Goal: Task Accomplishment & Management: Use online tool/utility

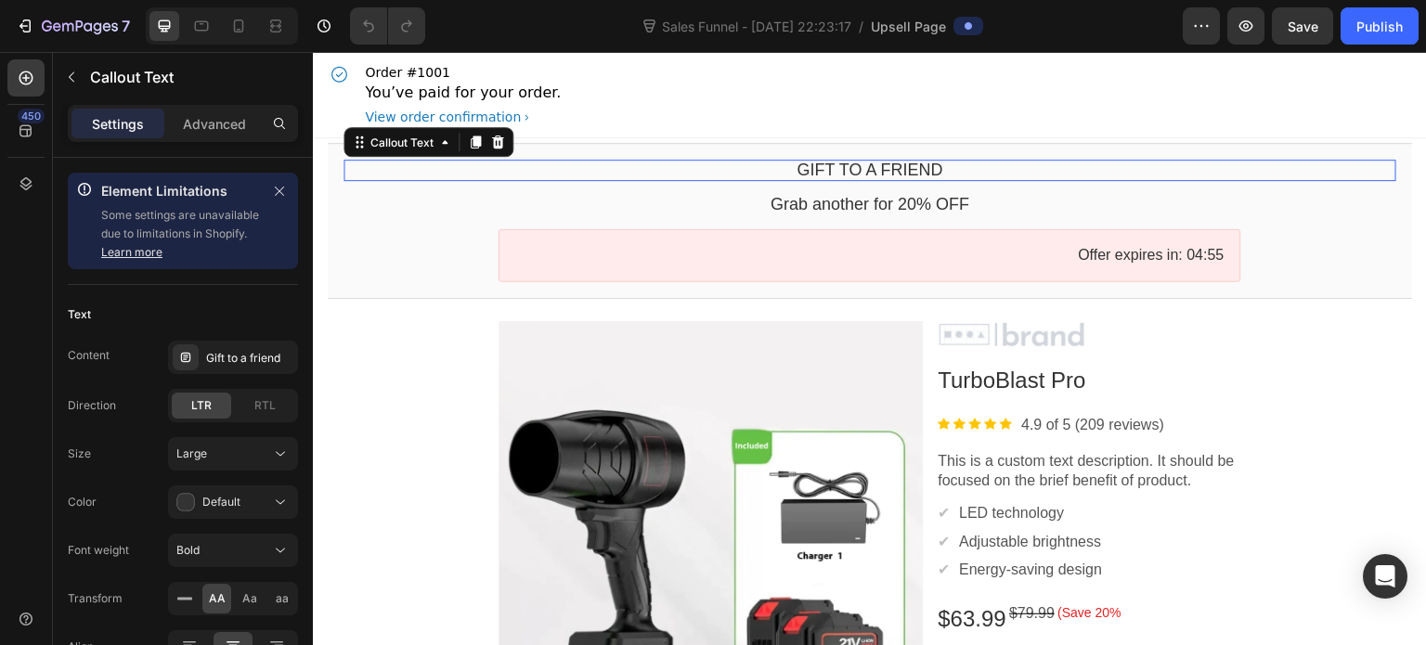
click at [848, 167] on bdo "Gift to a friend" at bounding box center [870, 170] width 146 height 19
click at [241, 350] on div "Gift to a friend" at bounding box center [249, 358] width 87 height 17
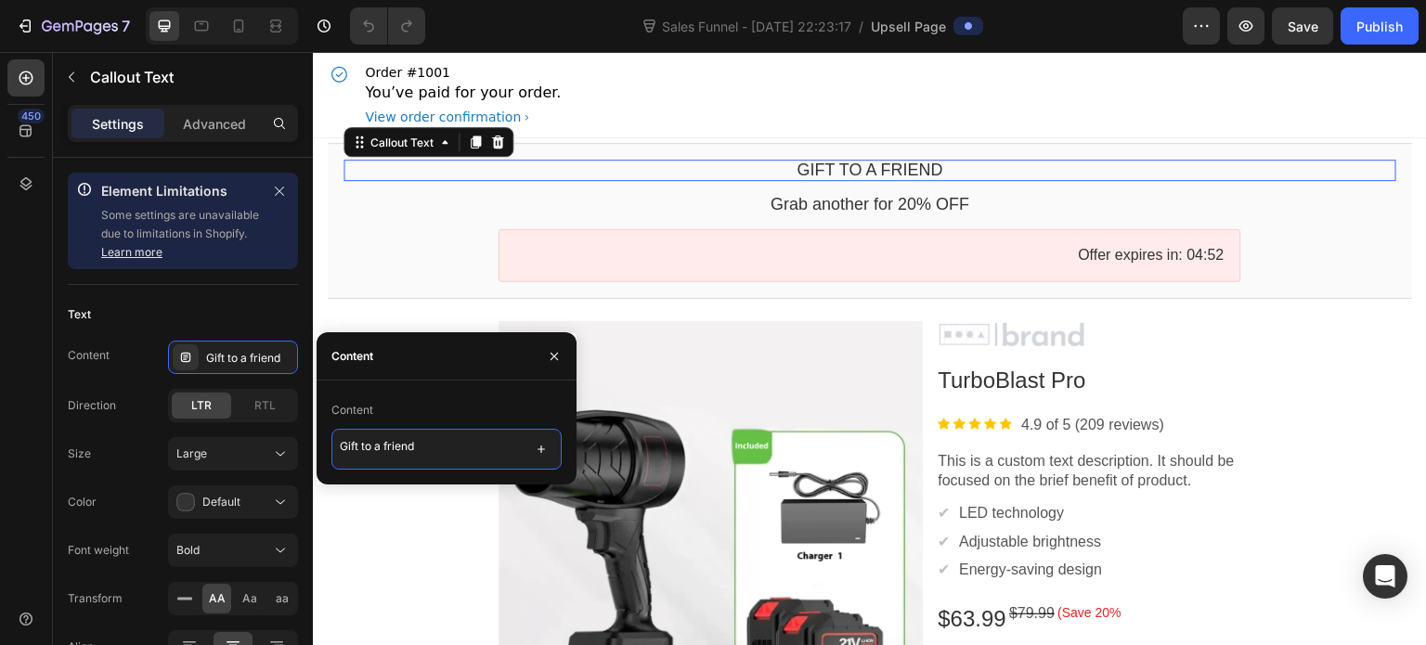
click at [376, 437] on textarea "Gift to a friend" at bounding box center [447, 449] width 230 height 41
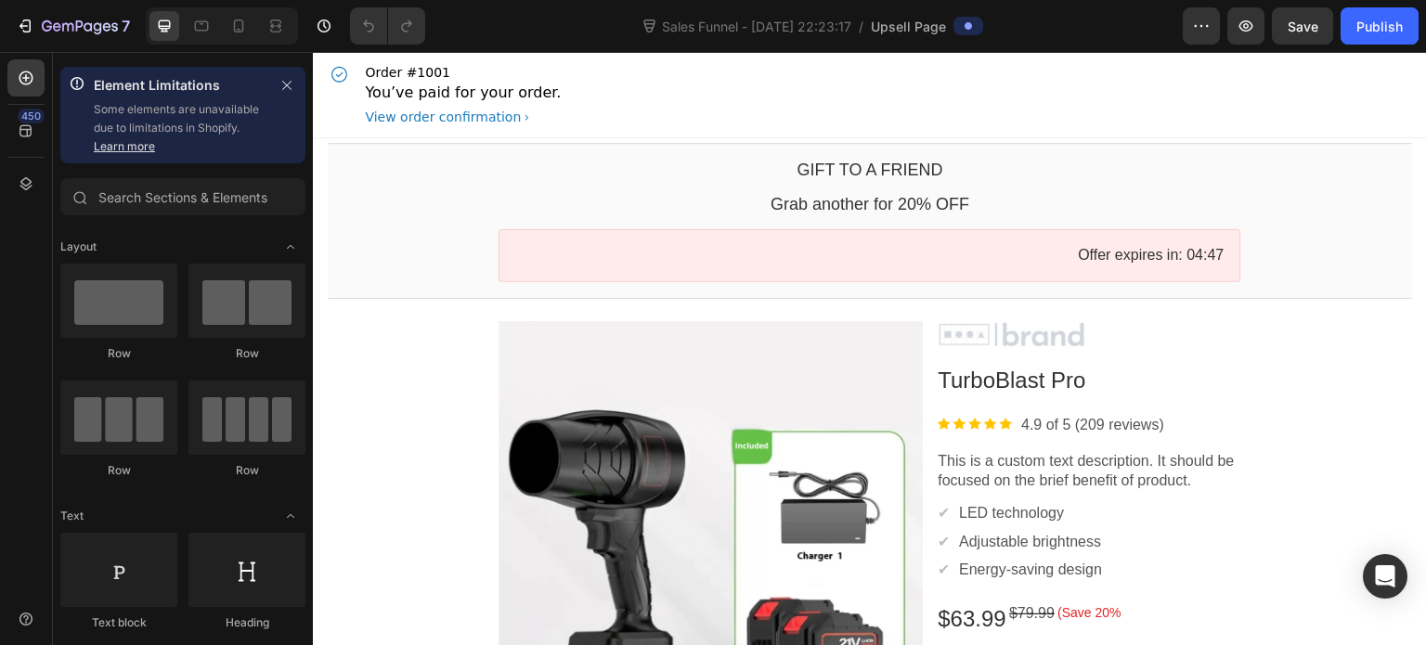
drag, startPoint x: 793, startPoint y: 88, endPoint x: 727, endPoint y: 80, distance: 66.5
click at [727, 80] on div "Order #1001 You’ve paid for your order. View order confirmation" at bounding box center [870, 94] width 1085 height 85
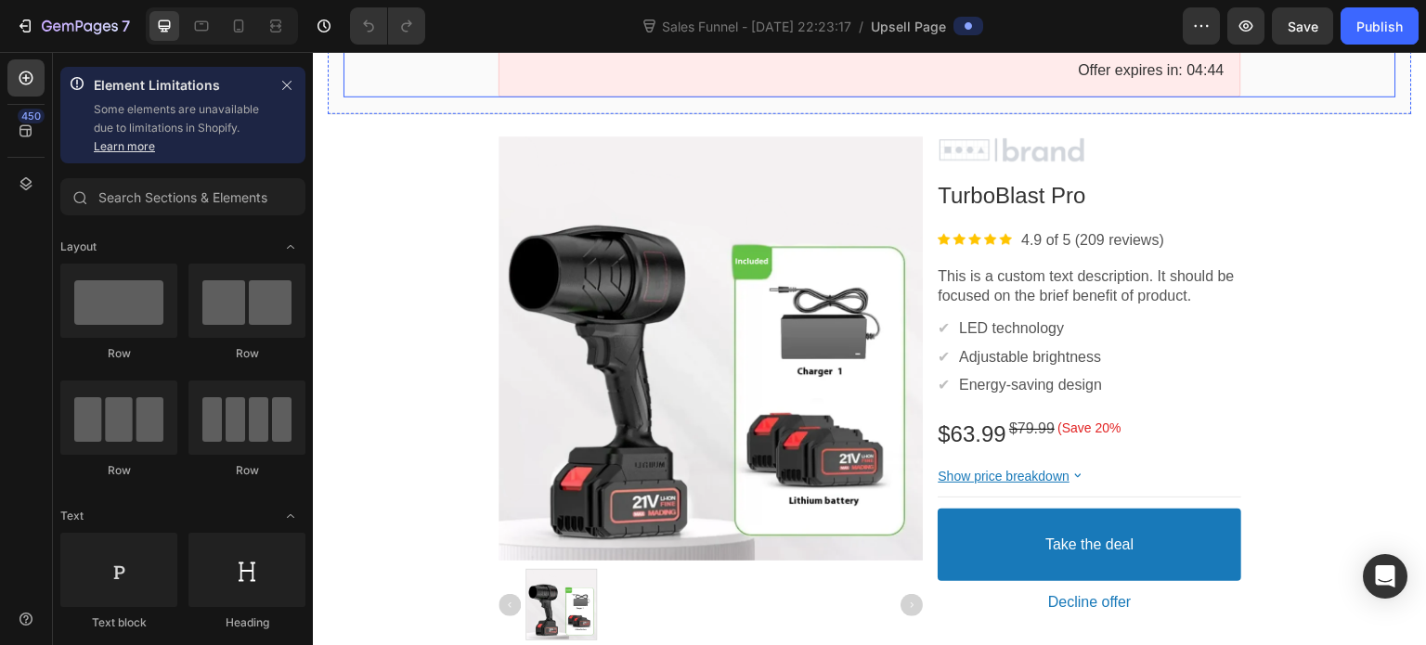
scroll to position [197, 0]
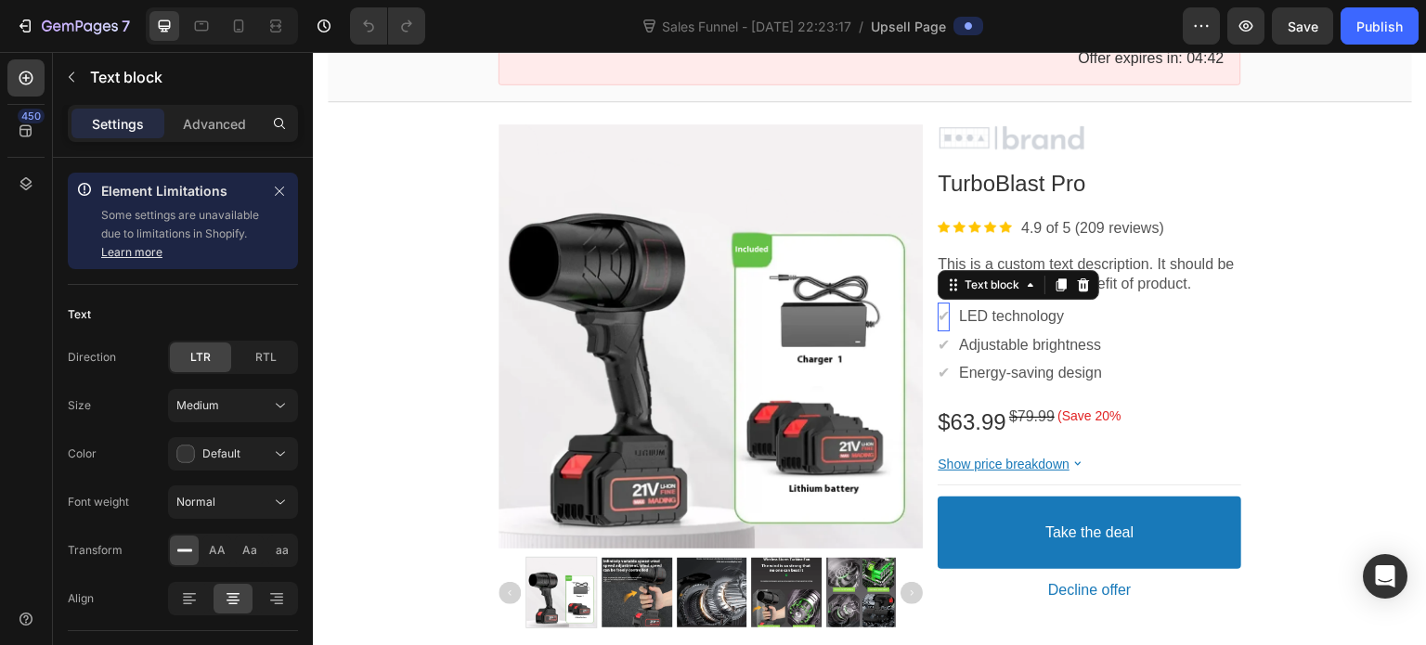
click at [945, 315] on span "✔" at bounding box center [944, 316] width 12 height 16
click at [942, 319] on span "✔" at bounding box center [944, 316] width 12 height 16
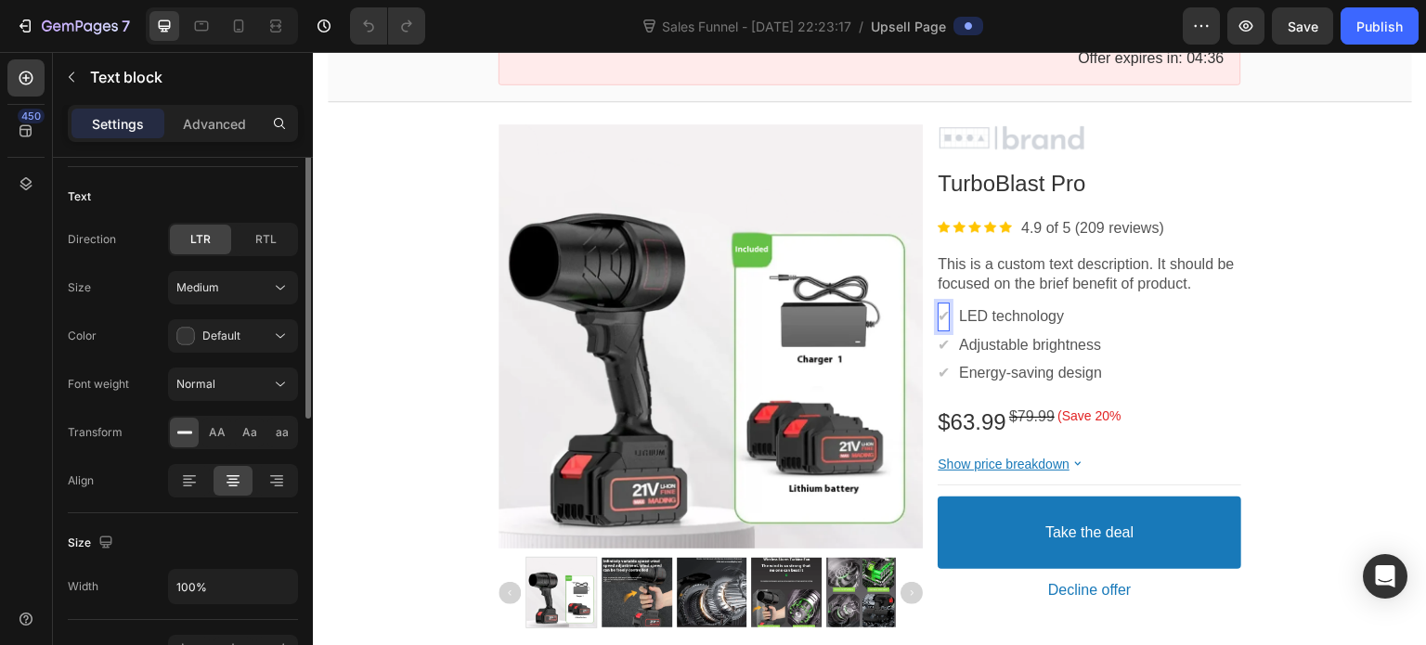
scroll to position [0, 0]
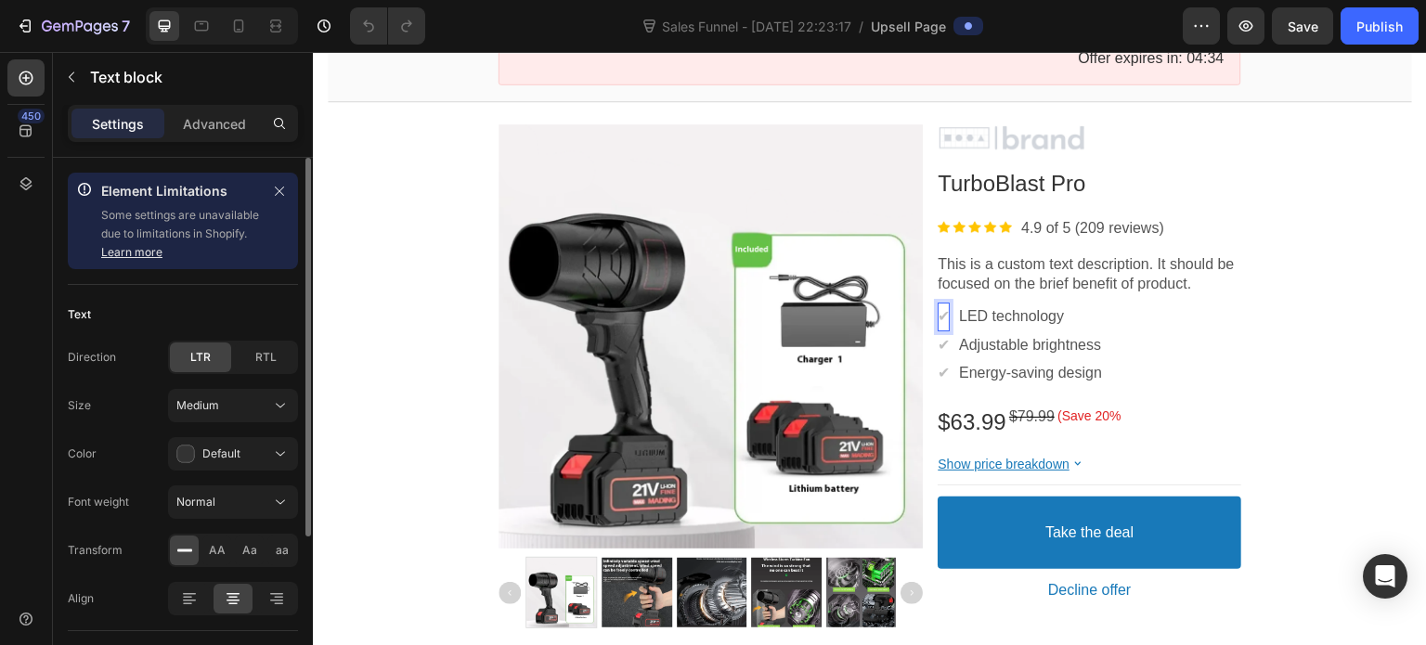
click at [201, 274] on div "Element Limitations Some settings are unavailable due to limitations in Shopify…" at bounding box center [183, 229] width 230 height 112
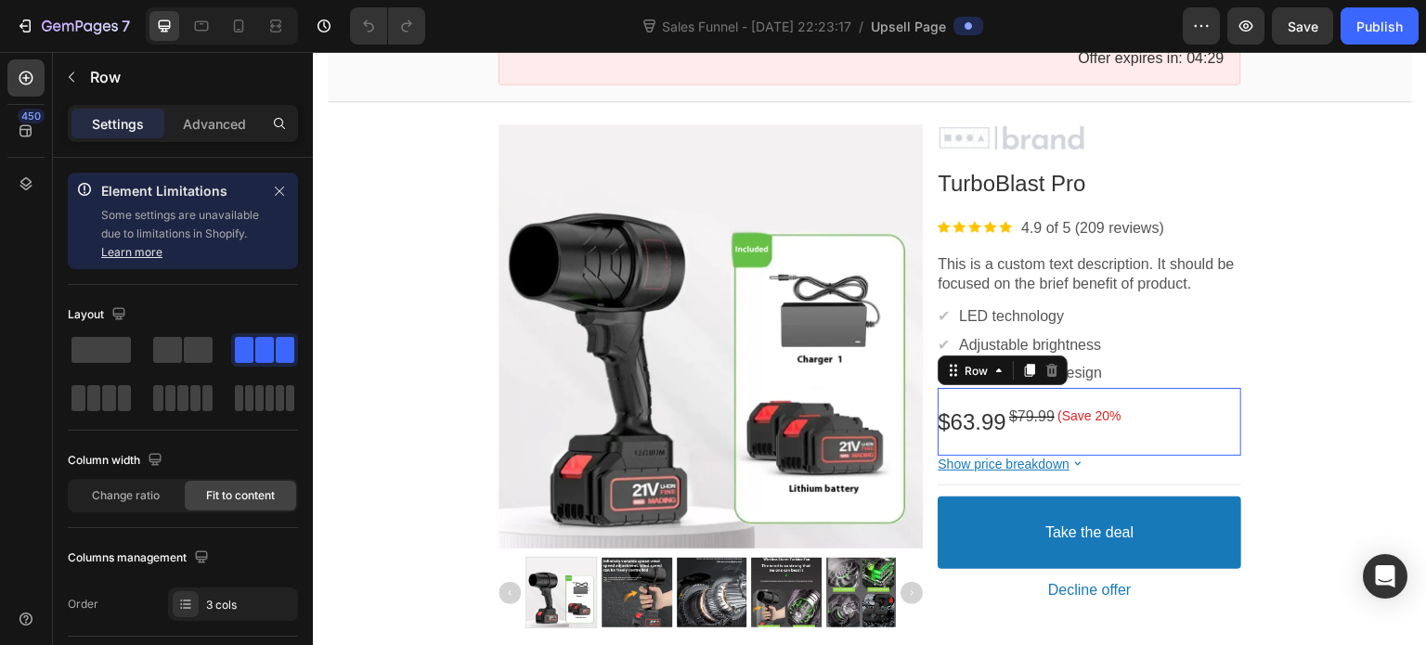
click at [1110, 411] on div "$63.99 Price $79.99 Price (Save 20% Discount Tag Row This element contains requ…" at bounding box center [1090, 422] width 304 height 68
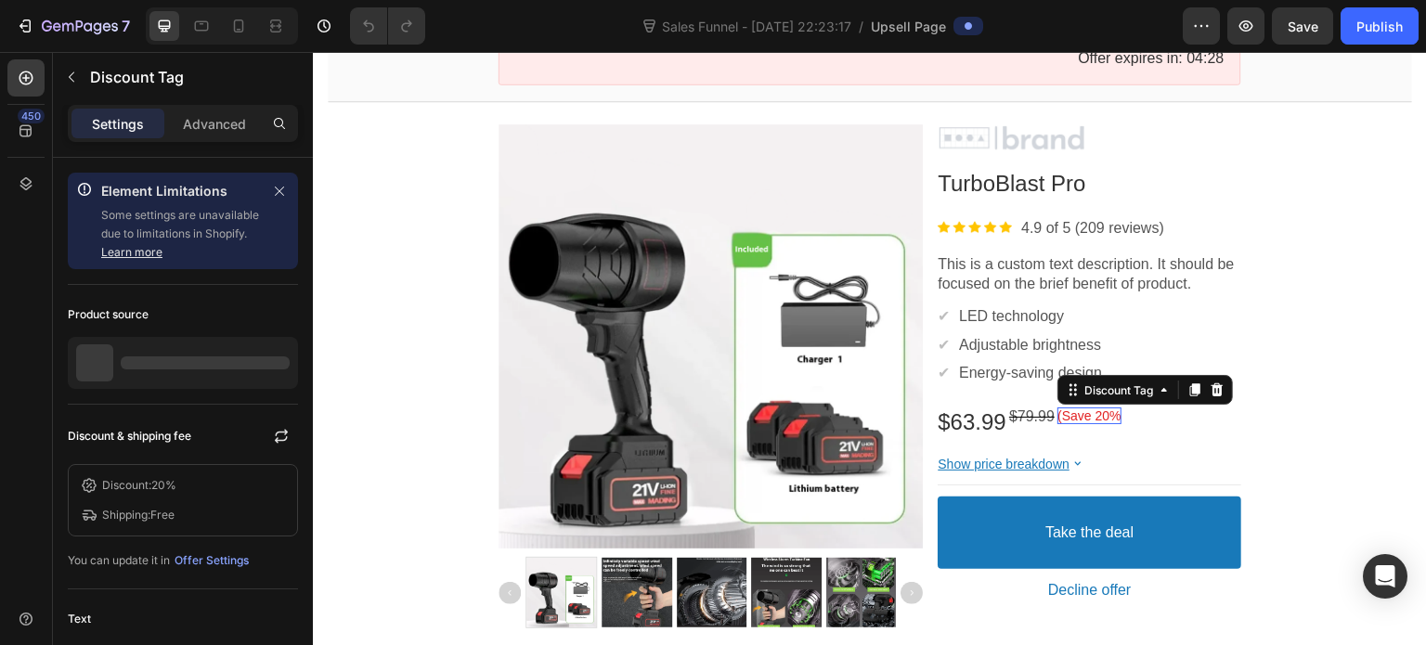
click at [1099, 416] on bdo "(Save 20%" at bounding box center [1089, 416] width 63 height 15
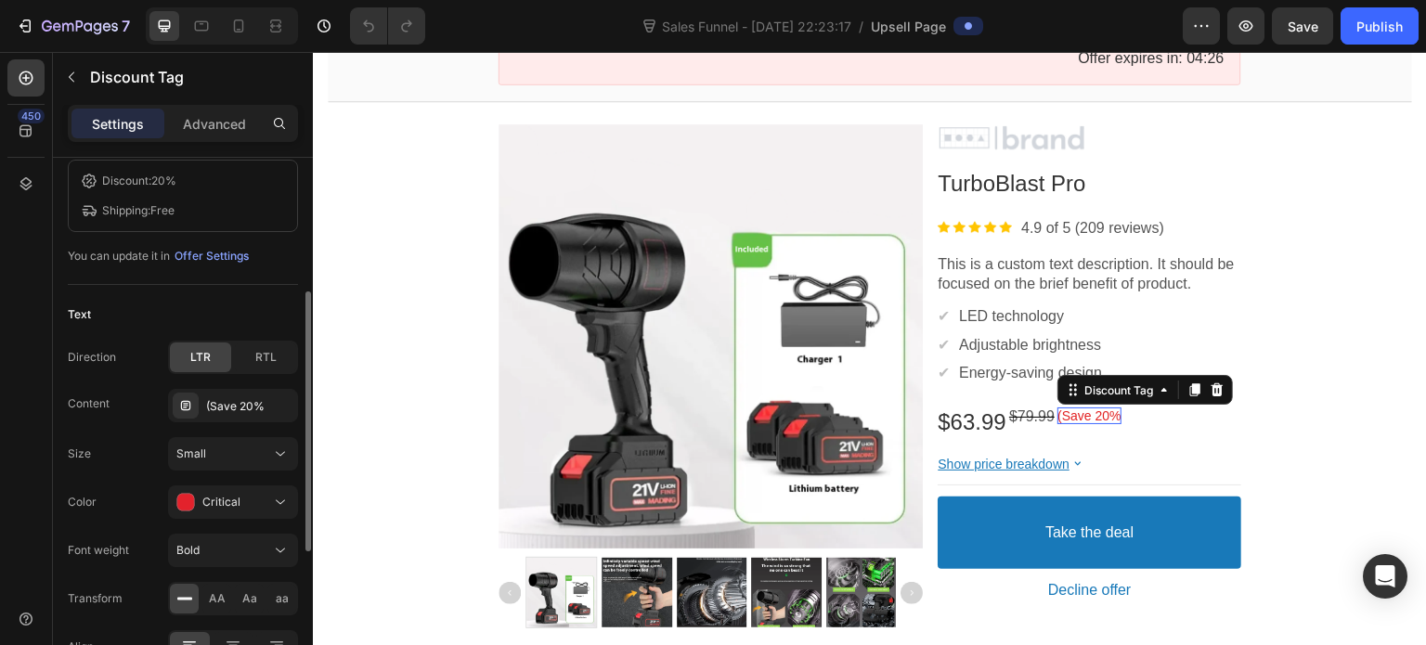
scroll to position [305, 0]
click at [271, 407] on div "(Save 20%" at bounding box center [249, 406] width 87 height 17
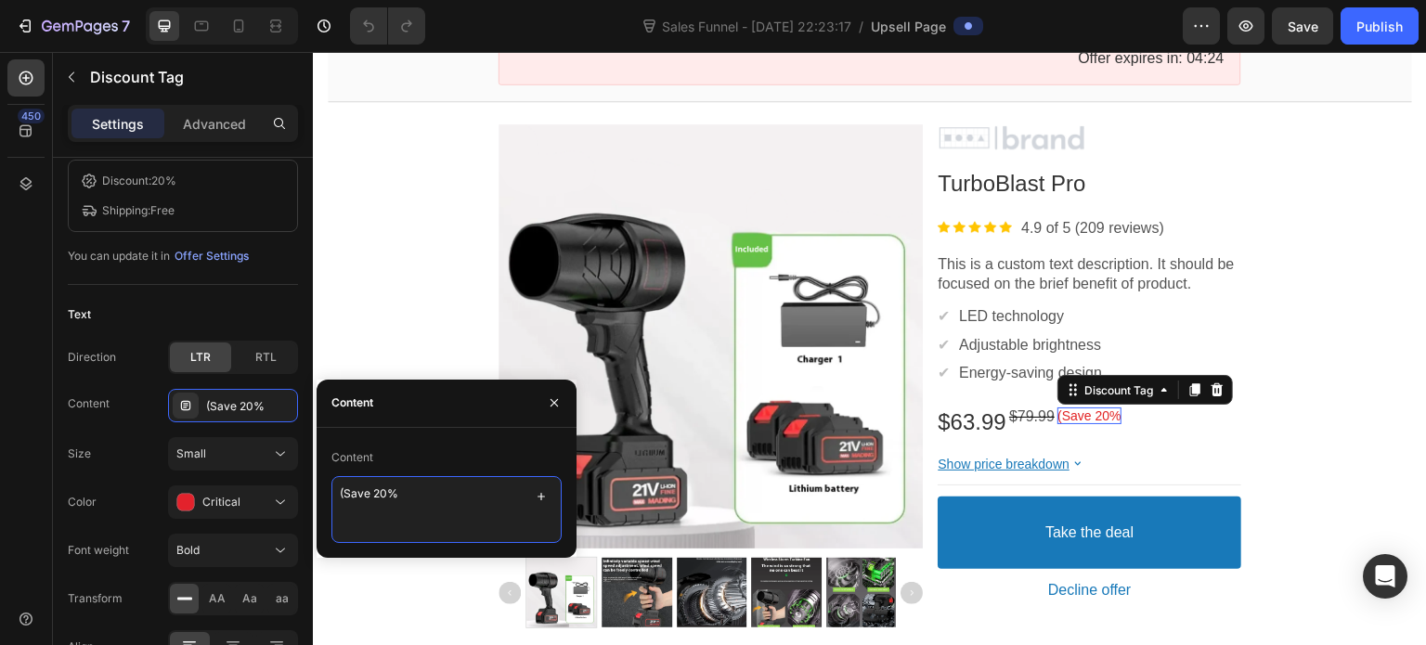
click at [423, 508] on textarea "(Save 20%" at bounding box center [447, 509] width 230 height 67
type textarea "(Save 20%)"
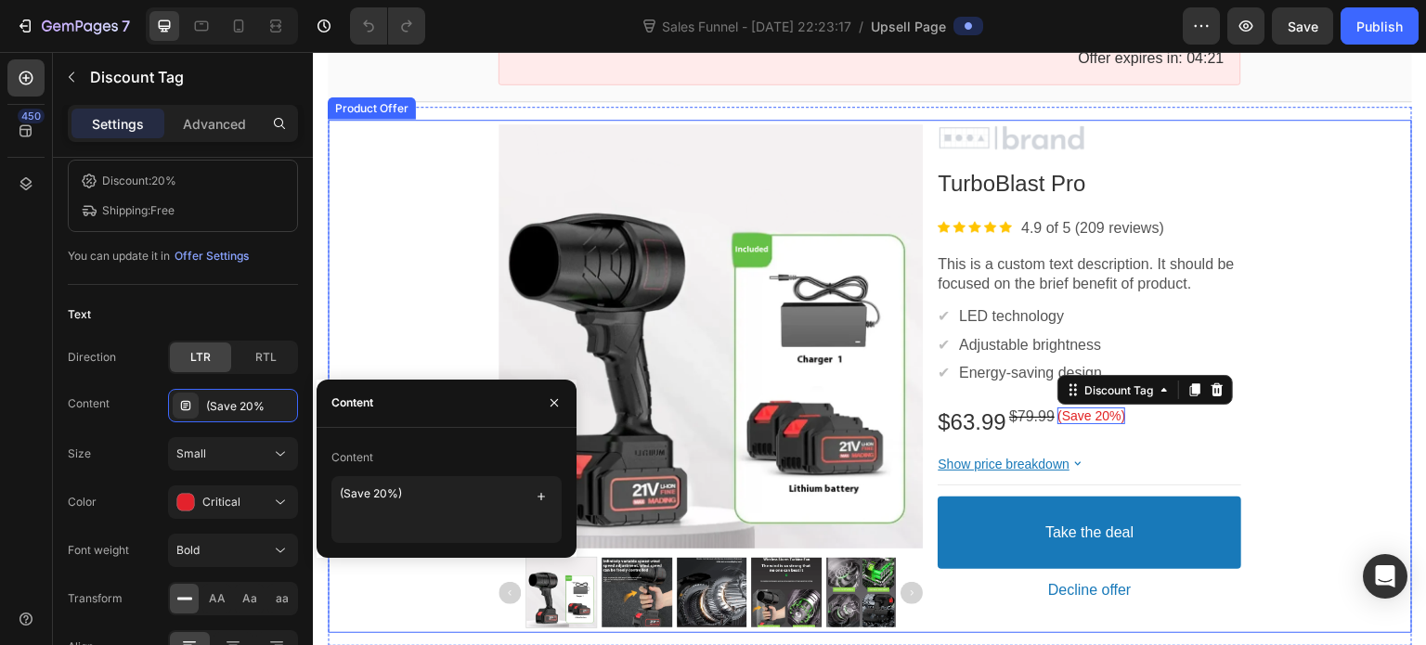
click at [1306, 280] on div "Product Images Image TurboBlast Pro Product Title Image 4.9 of 5 (209 reviews) …" at bounding box center [870, 377] width 1085 height 514
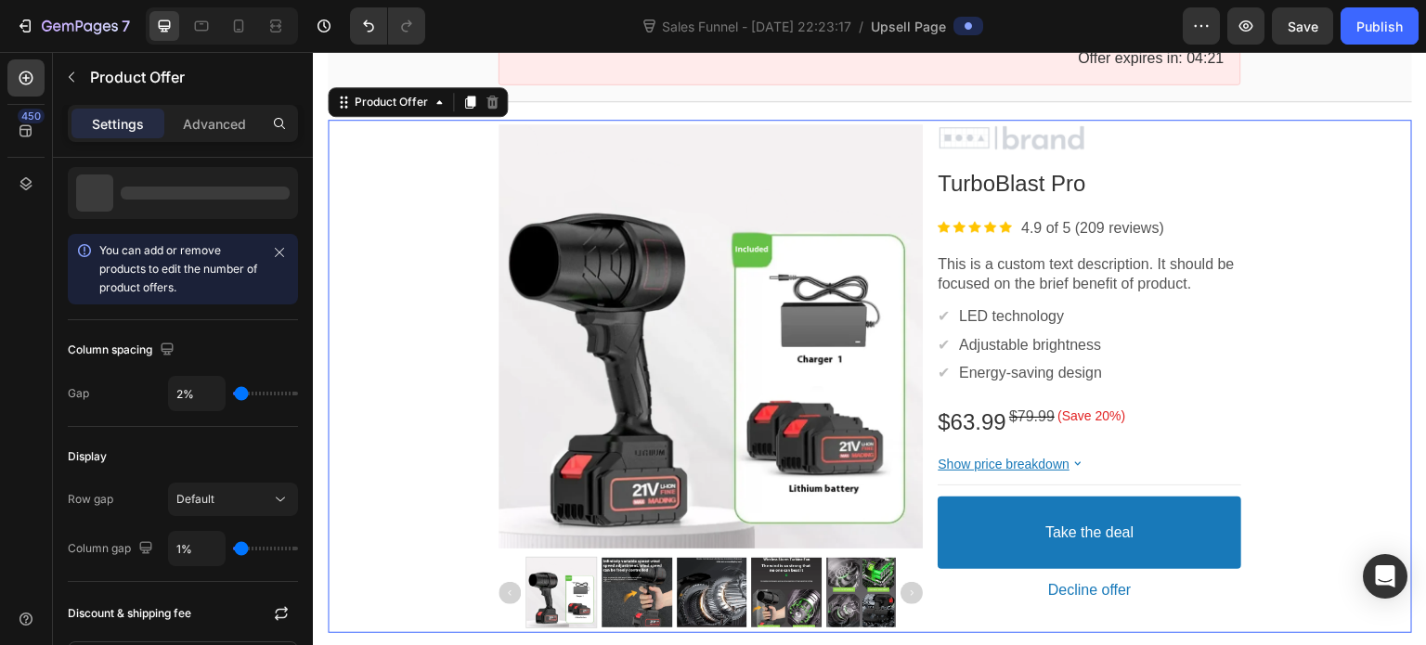
scroll to position [0, 0]
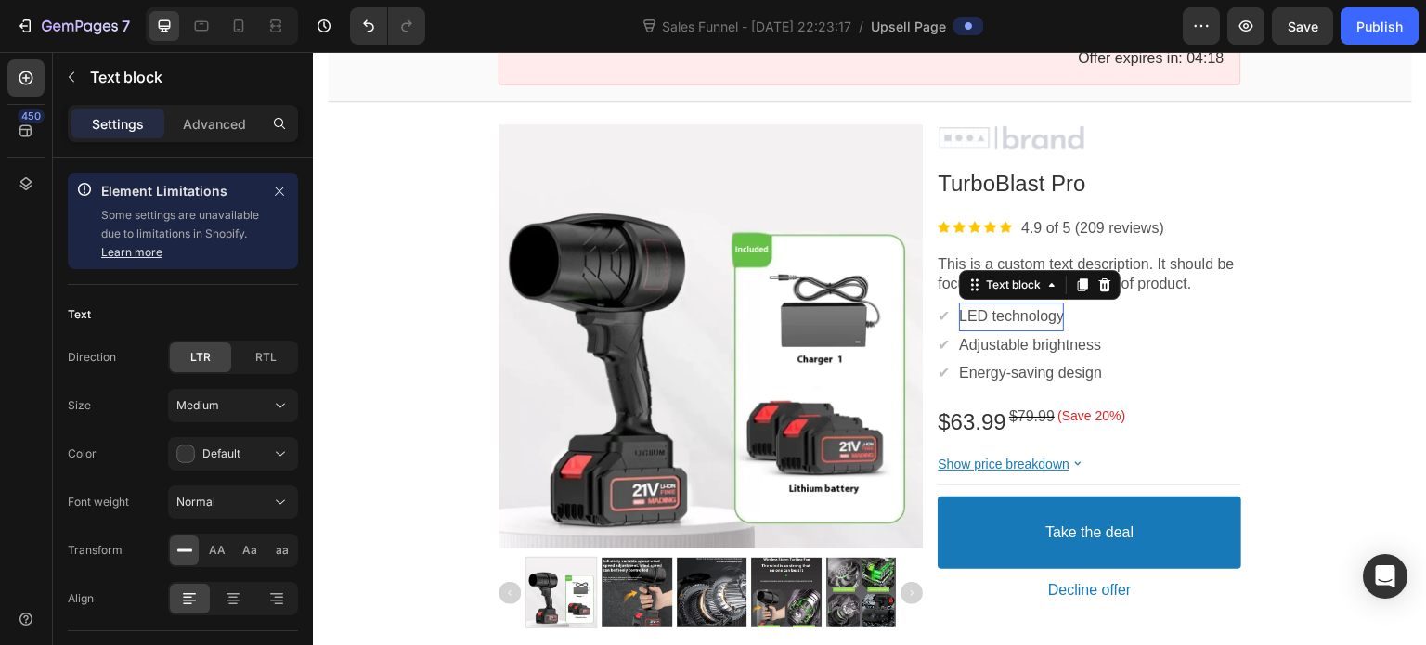
click at [1039, 321] on p "LED technology" at bounding box center [1011, 317] width 105 height 20
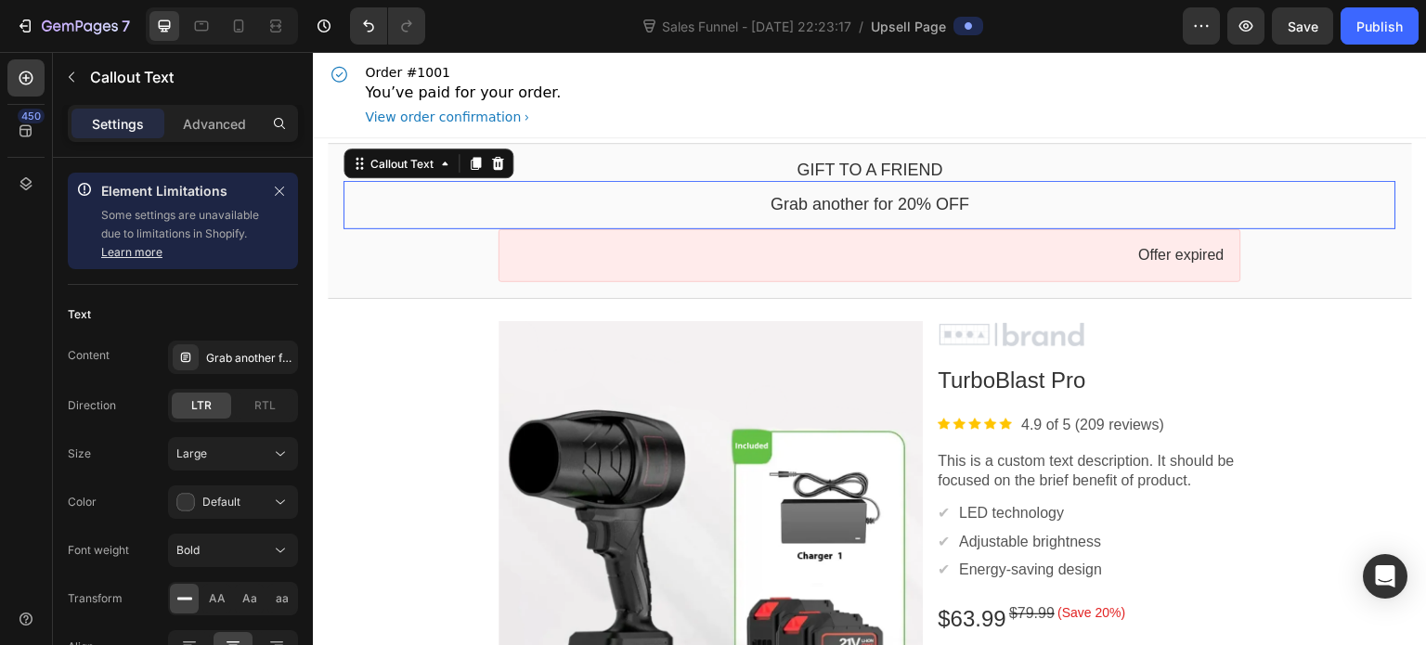
click at [848, 207] on bdo "Grab another for 20% OFF" at bounding box center [870, 204] width 199 height 19
click at [259, 343] on div "Grab another for 20% OFF" at bounding box center [233, 357] width 130 height 33
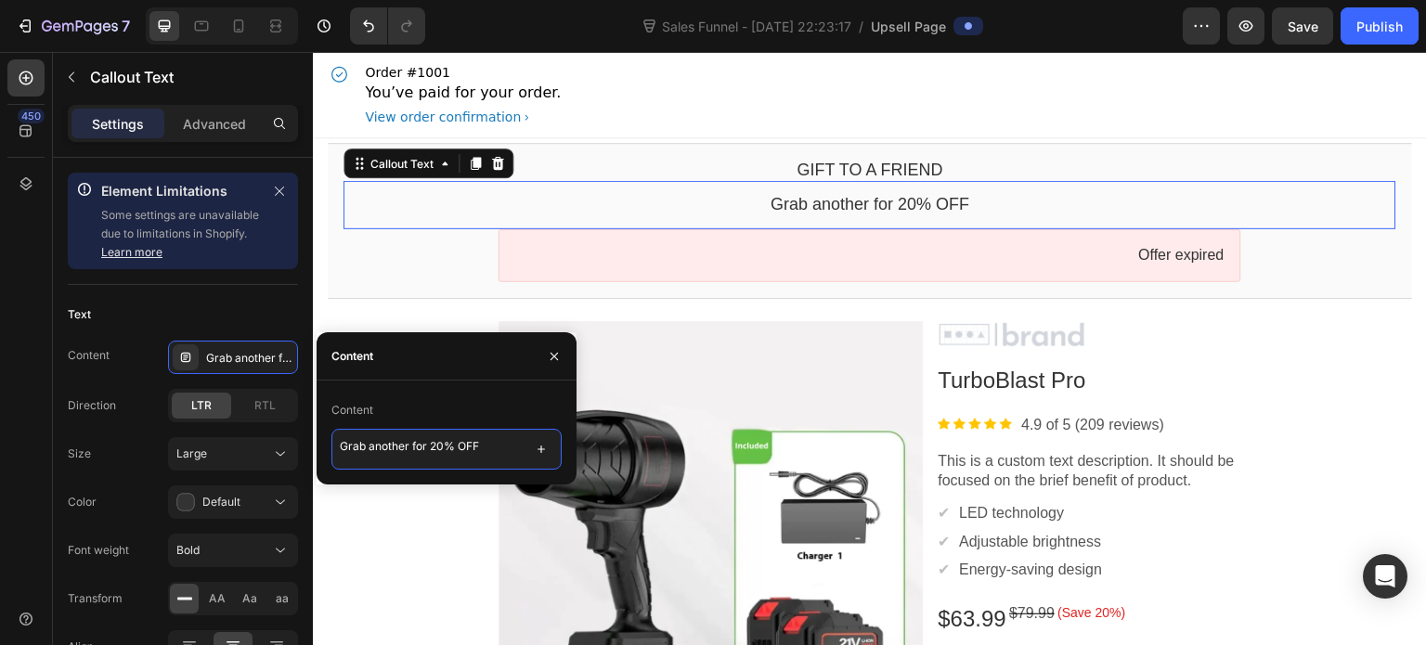
click at [409, 449] on textarea "Grab another for 20% OFF" at bounding box center [447, 449] width 230 height 41
type textarea "Grab a backup for 20% OFF"
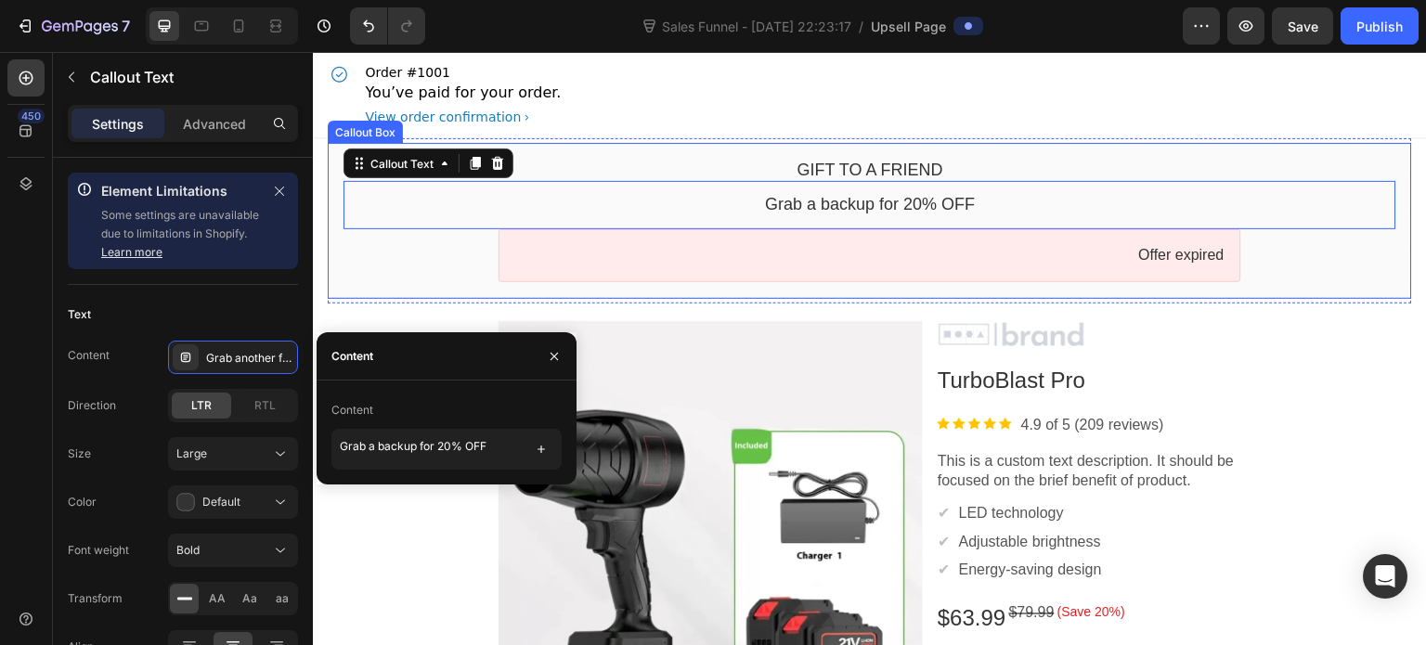
click at [890, 161] on bdo "Gift to a friend" at bounding box center [870, 170] width 146 height 19
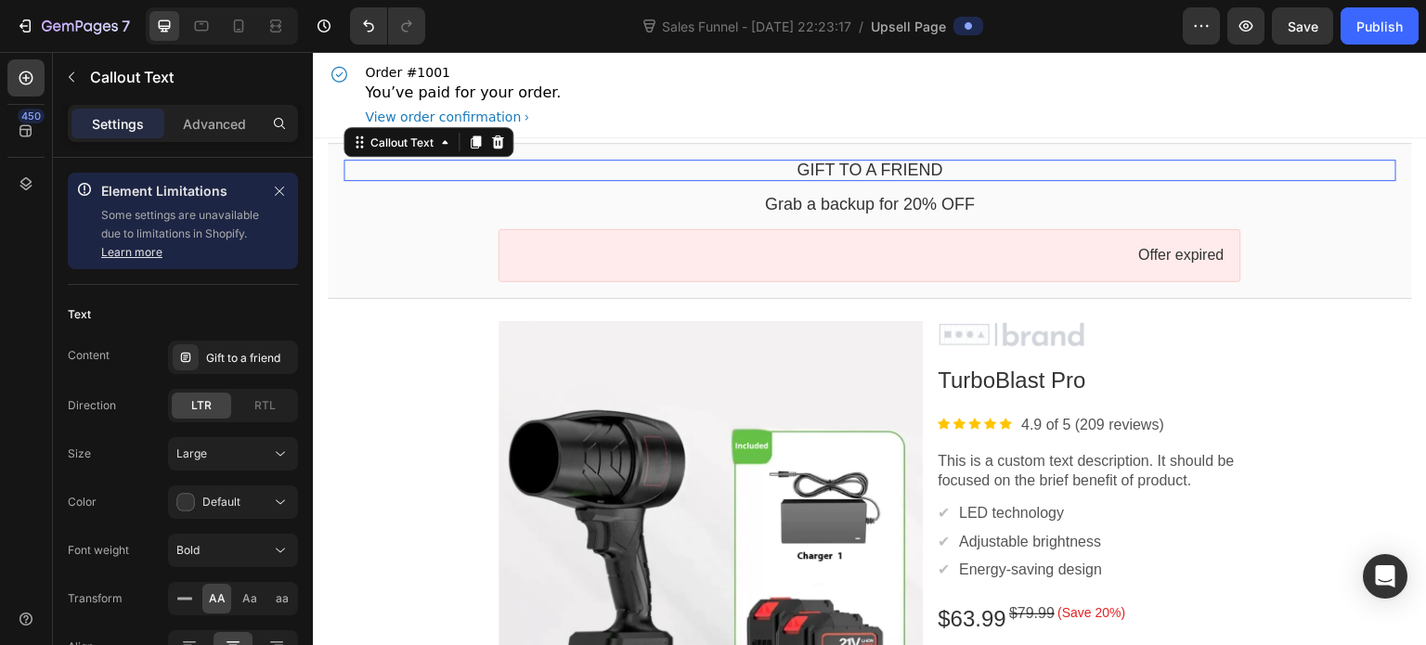
click at [863, 167] on bdo "Gift to a friend" at bounding box center [870, 170] width 146 height 19
click at [241, 358] on div "Gift to a friend" at bounding box center [249, 358] width 87 height 17
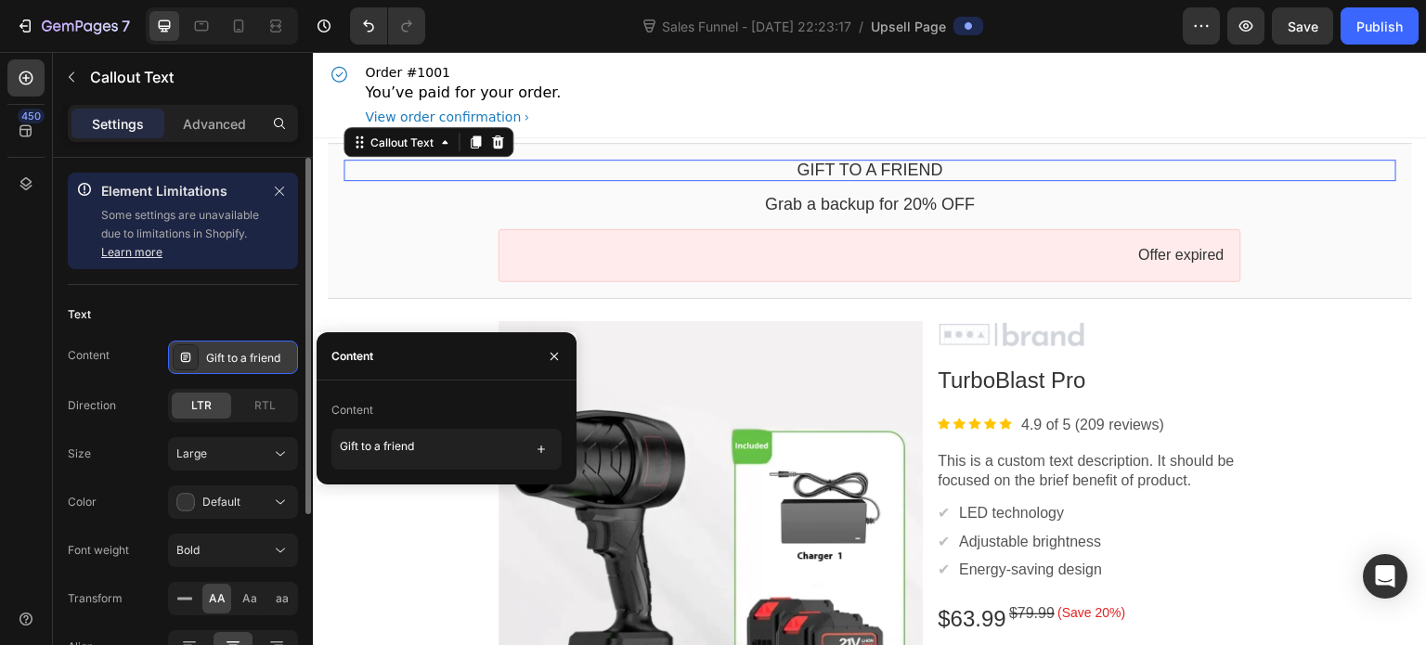
click at [241, 358] on div "Gift to a friend" at bounding box center [249, 358] width 87 height 17
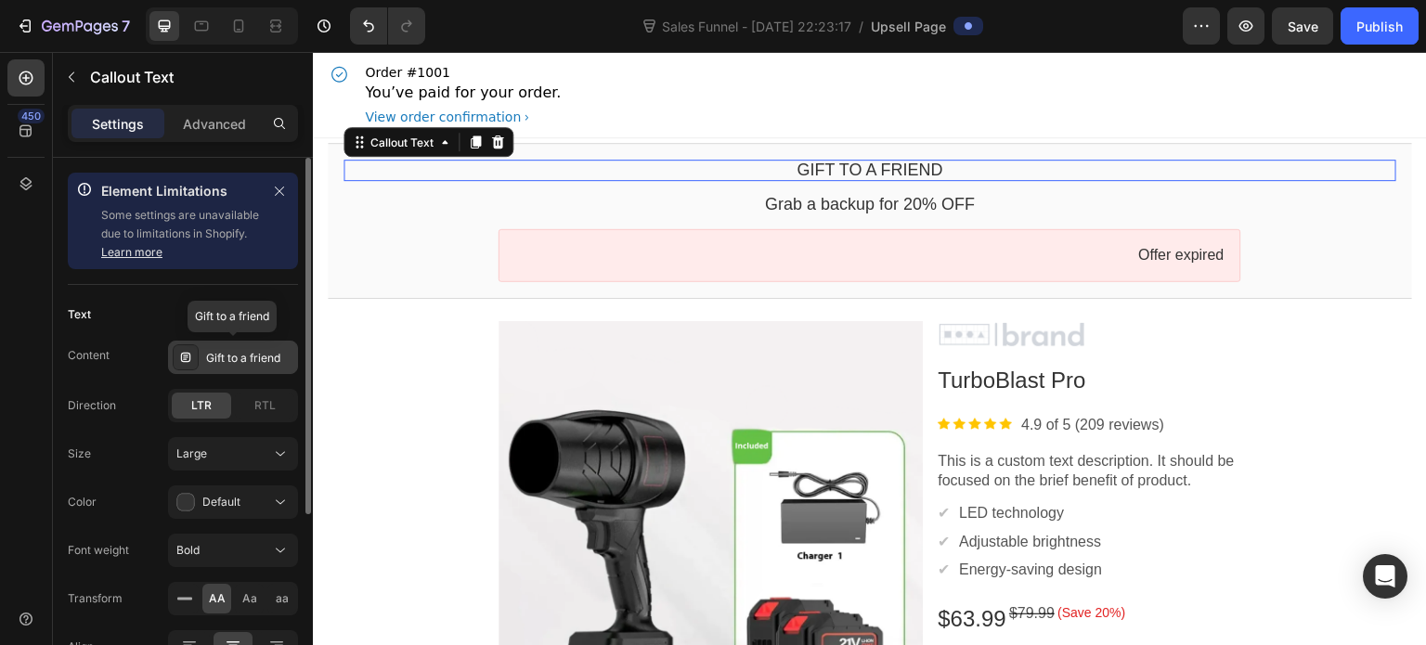
click at [241, 358] on div "Gift to a friend" at bounding box center [249, 358] width 87 height 17
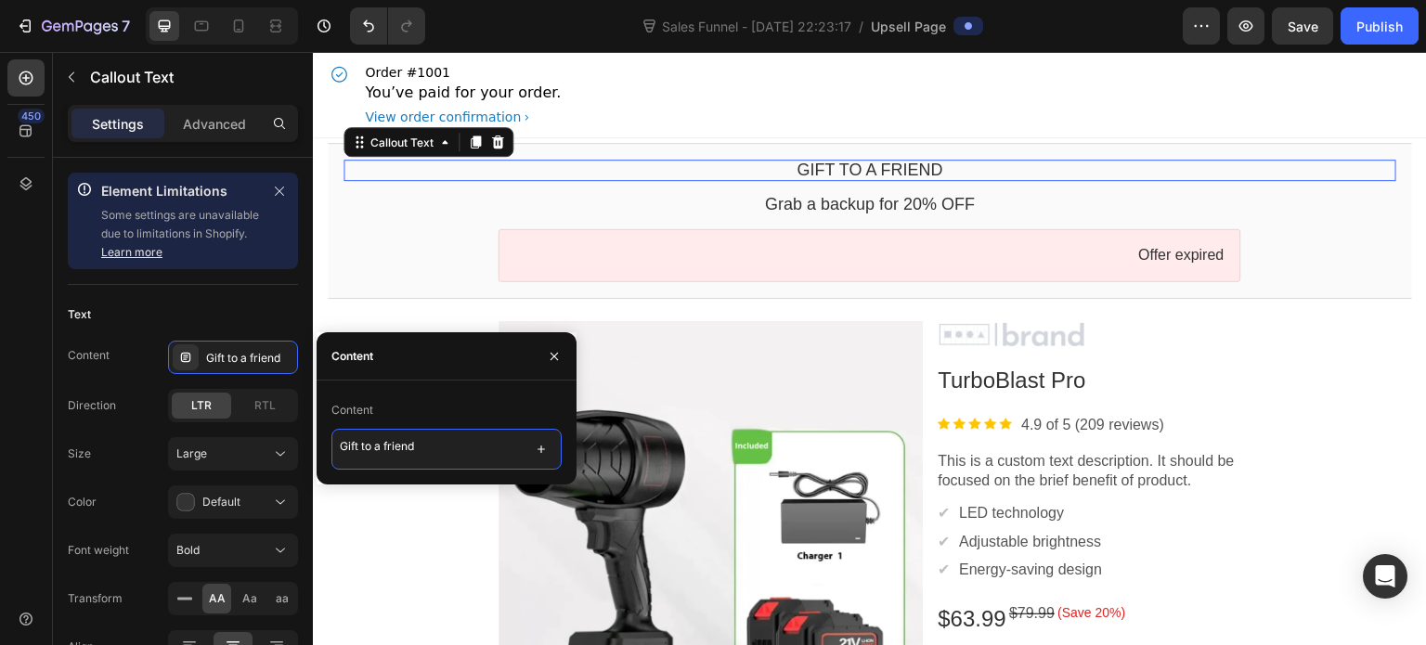
click at [398, 450] on textarea "Gift to a friend" at bounding box center [447, 449] width 230 height 41
click at [448, 441] on textarea "Always have a spare" at bounding box center [447, 449] width 230 height 41
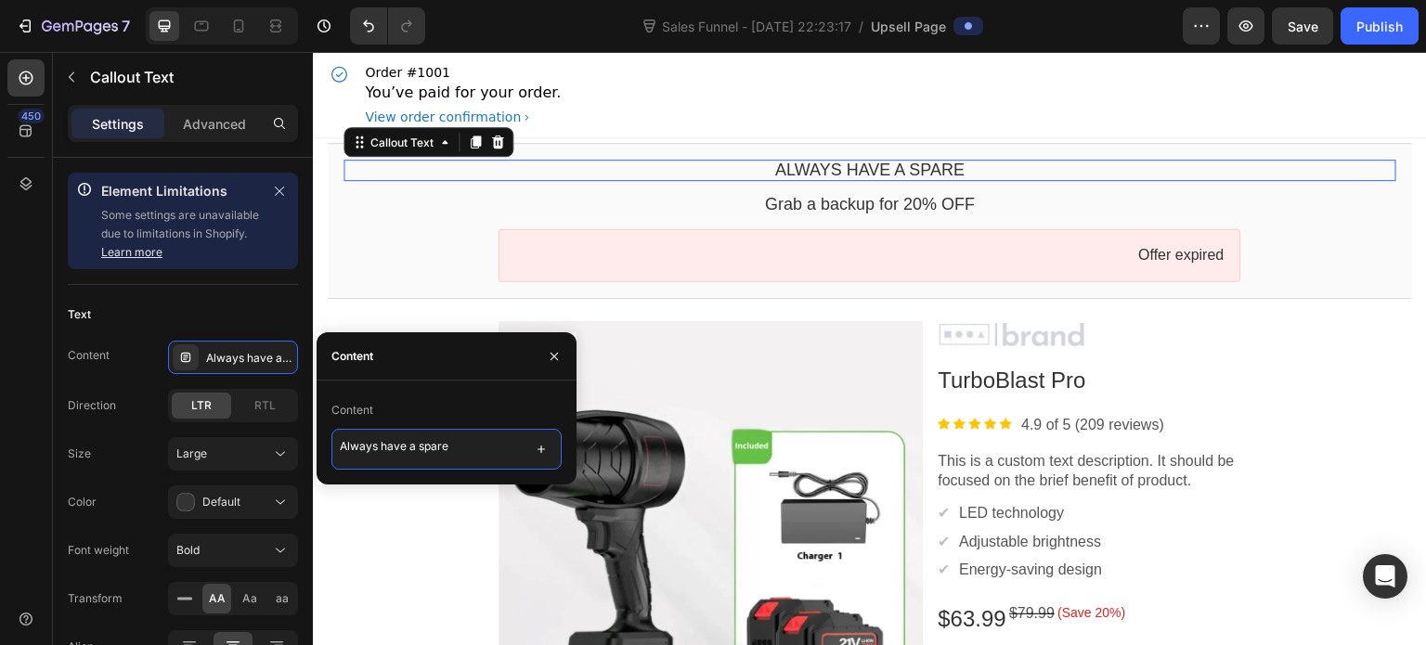
click at [448, 441] on textarea "Always have a spare" at bounding box center [447, 449] width 230 height 41
paste textarea "Don’t Risk Running Out"
type textarea "Don’t Risk Running Out"
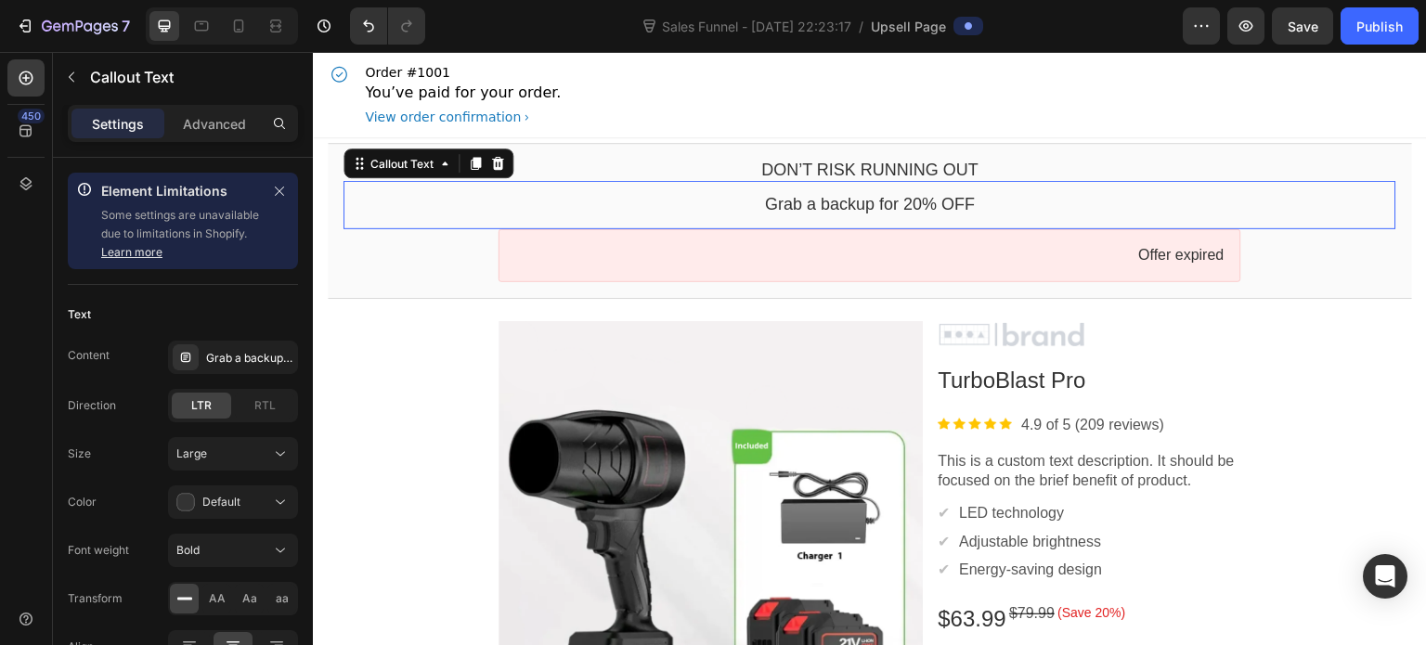
click at [819, 208] on bdo "Grab a backup for 20% OFF" at bounding box center [870, 204] width 210 height 19
click at [237, 350] on div "Grab a backup for 20% OFF" at bounding box center [249, 358] width 87 height 17
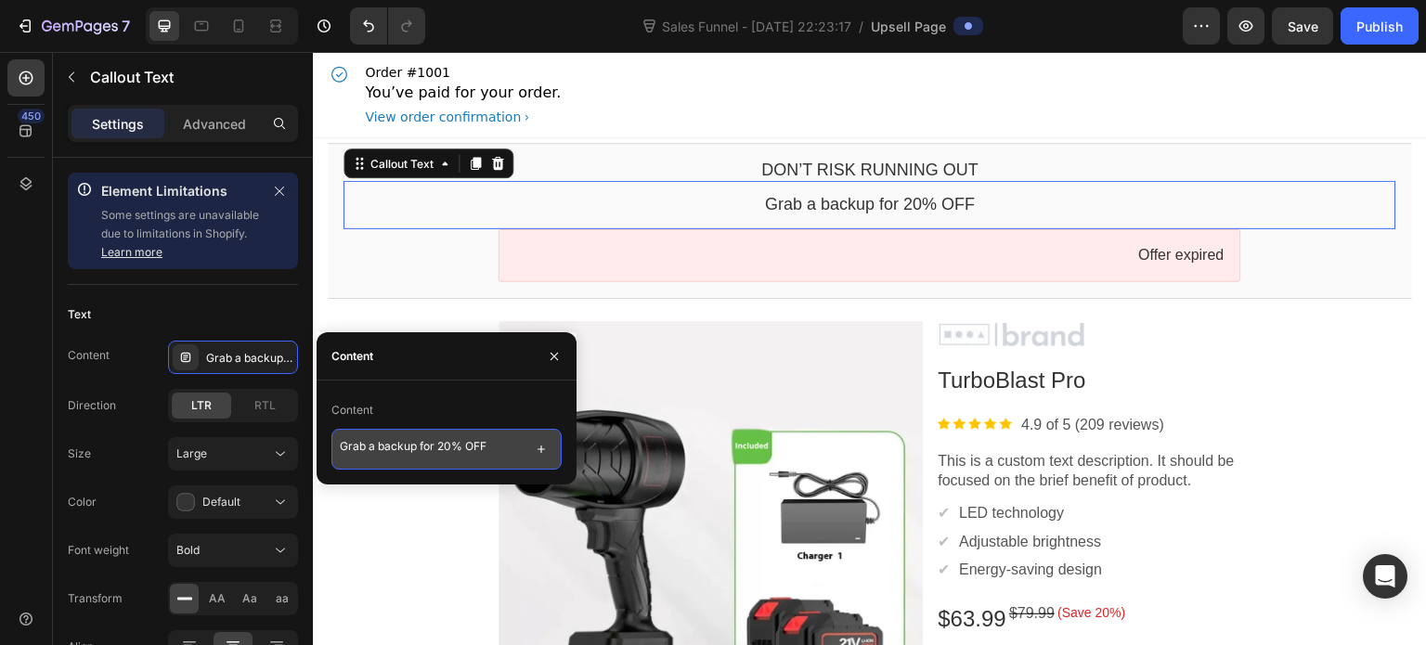
click at [374, 443] on textarea "Grab a backup for 20% OFF" at bounding box center [447, 449] width 230 height 41
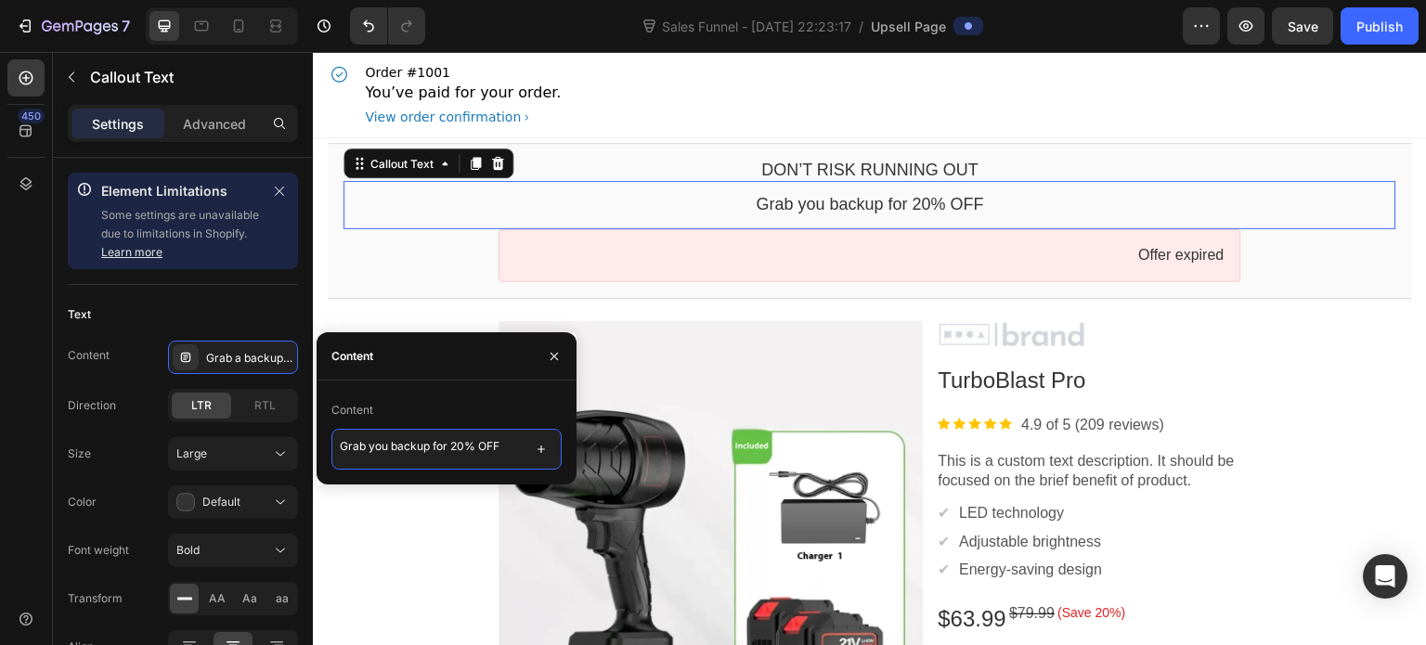
type textarea "Grab your backup for 20% OFF"
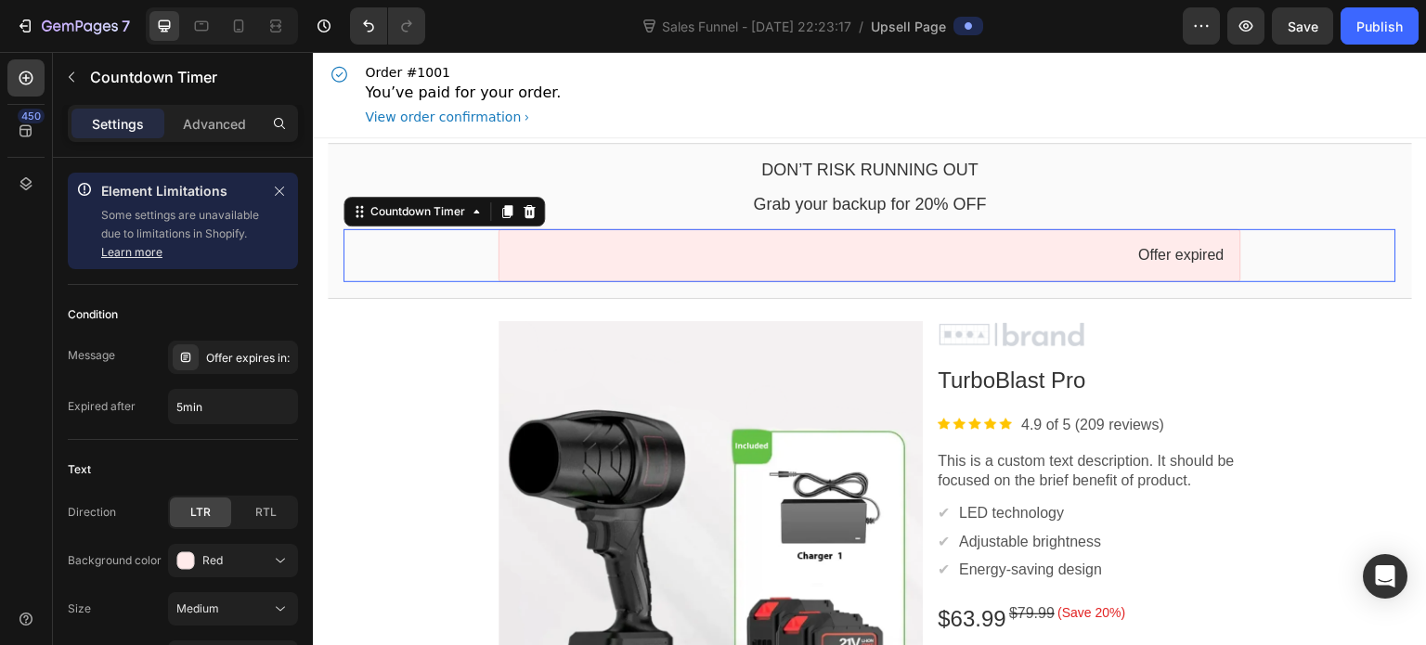
click at [448, 266] on div "Offer expired" at bounding box center [870, 255] width 1053 height 53
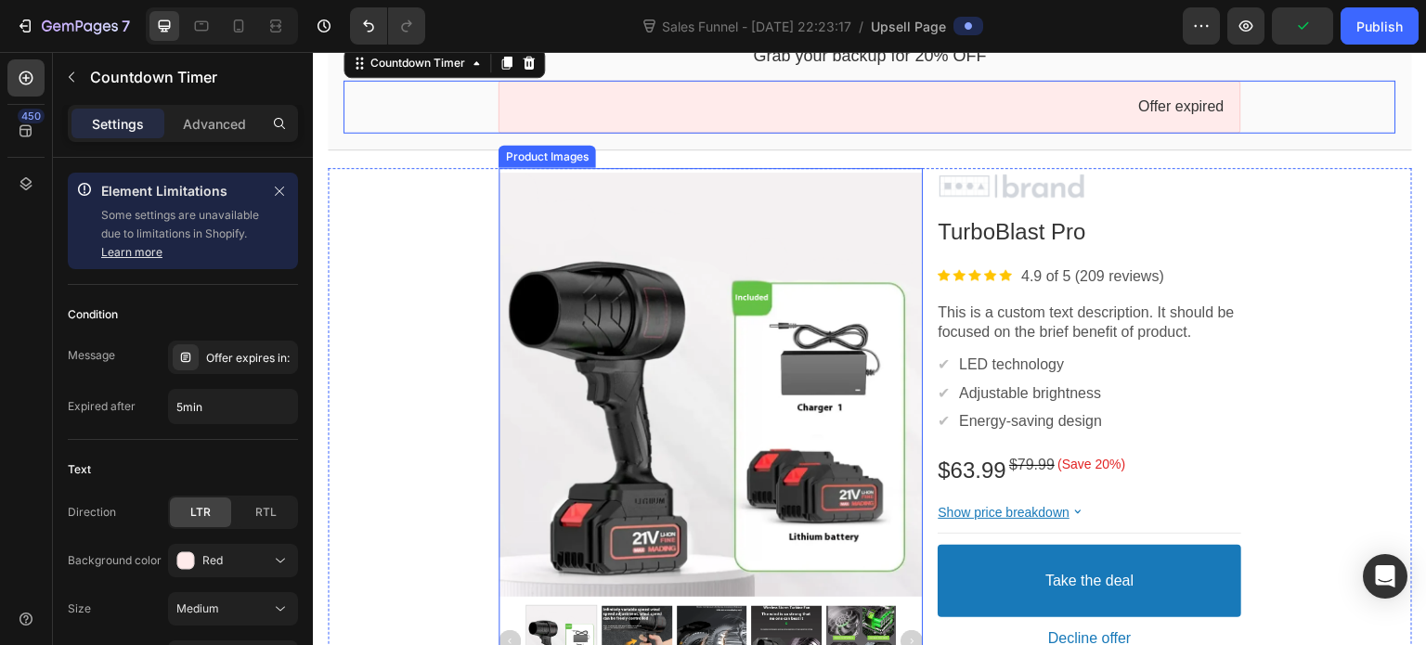
scroll to position [151, 0]
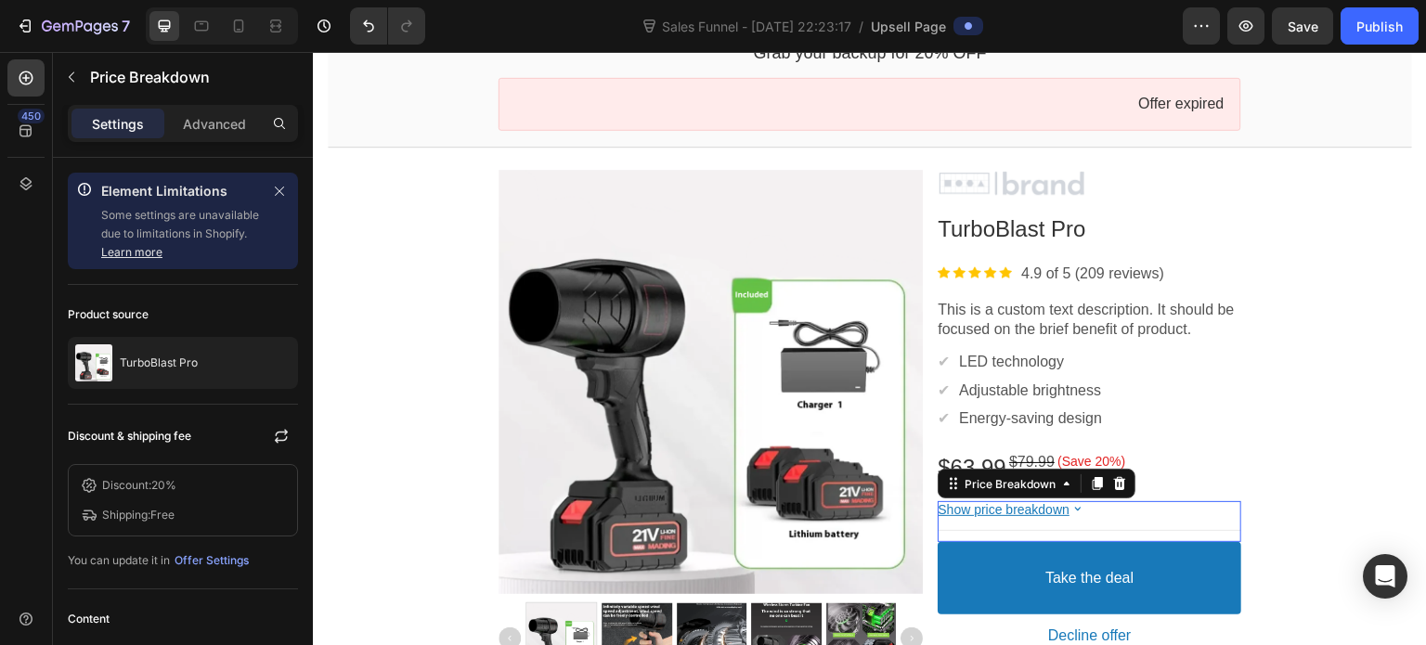
click at [1027, 514] on bdo "Show price breakdown" at bounding box center [1004, 509] width 132 height 15
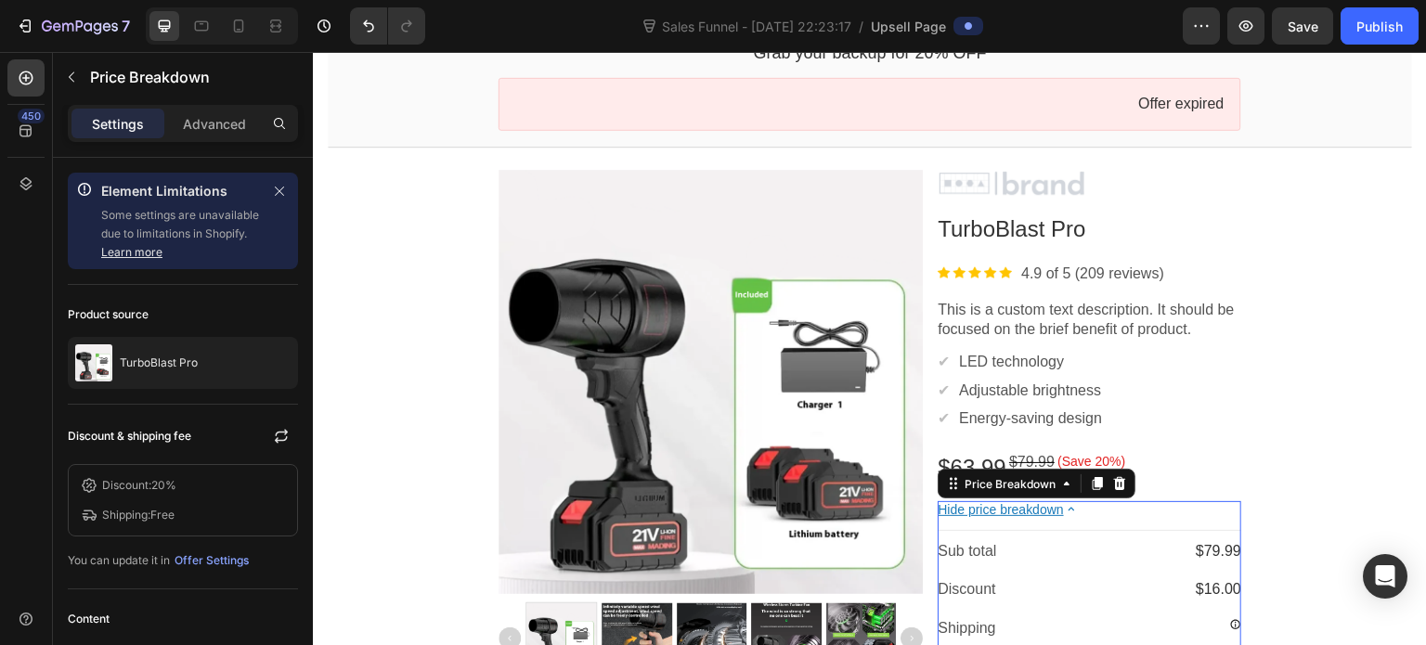
click at [1027, 514] on bdo "Hide price breakdown" at bounding box center [1000, 509] width 125 height 15
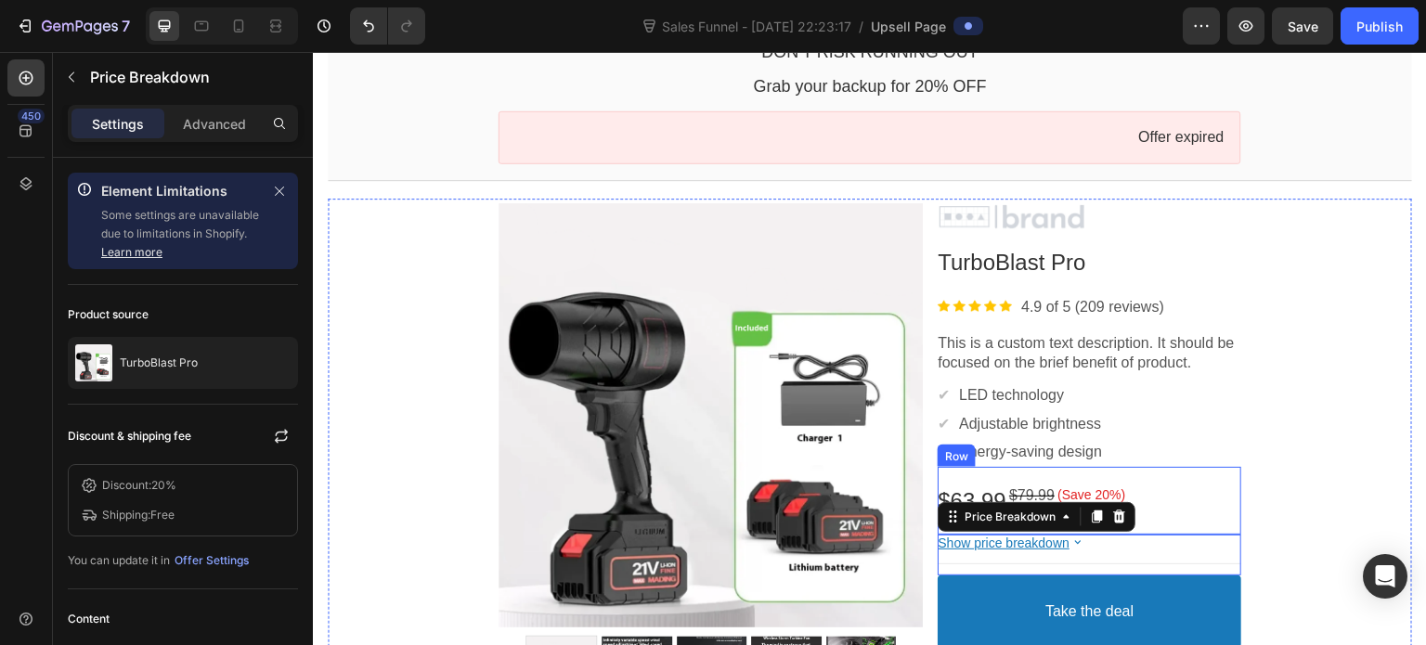
scroll to position [102, 0]
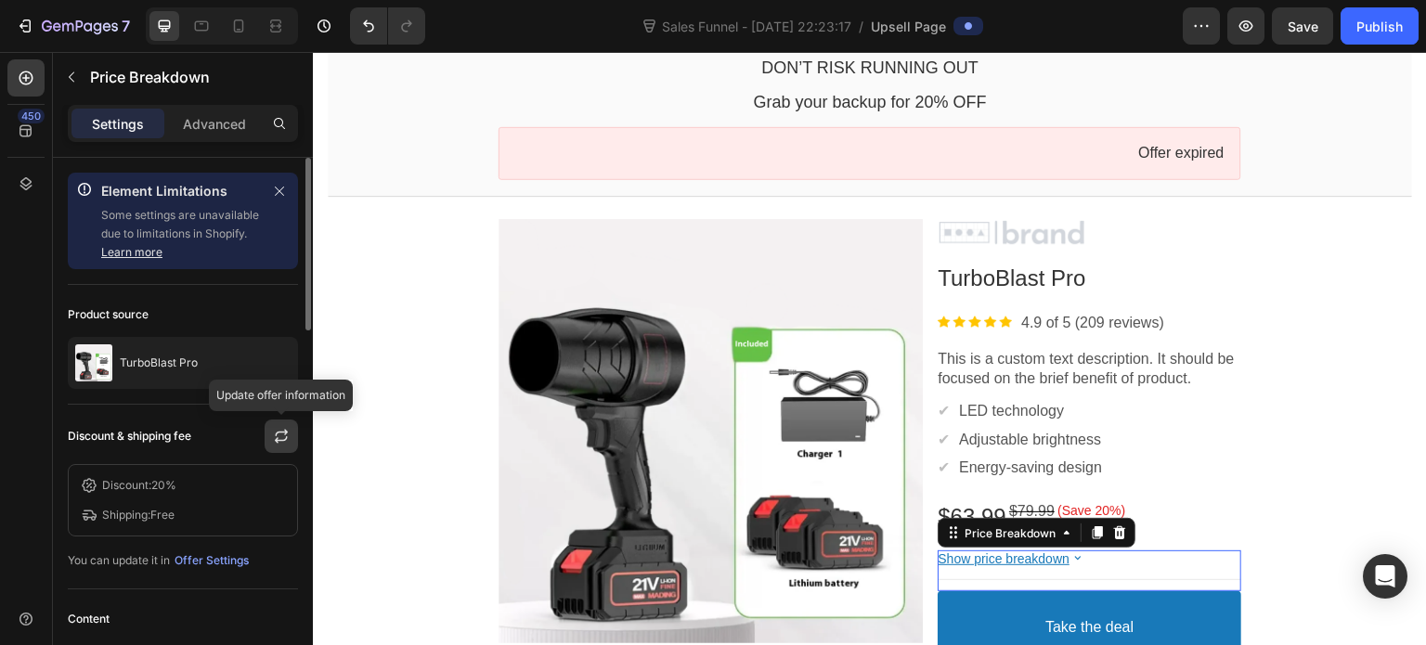
click at [285, 436] on icon "button" at bounding box center [281, 439] width 13 height 7
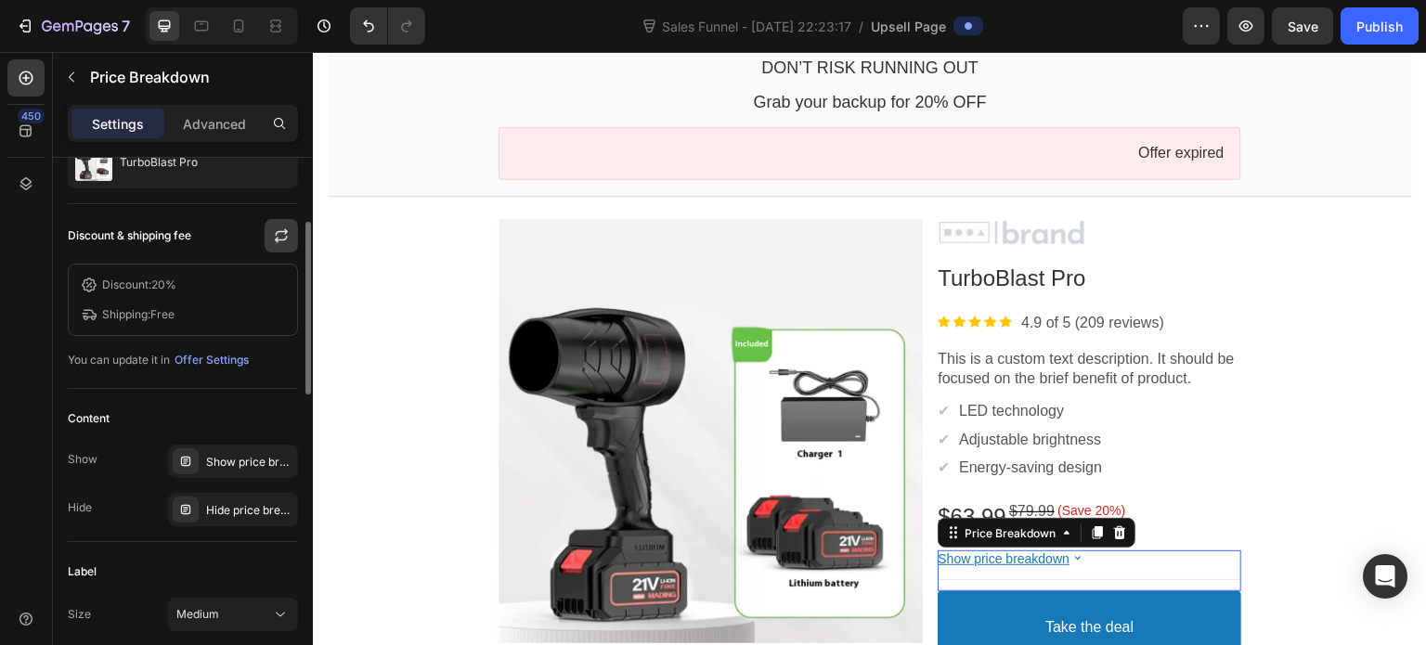
scroll to position [201, 0]
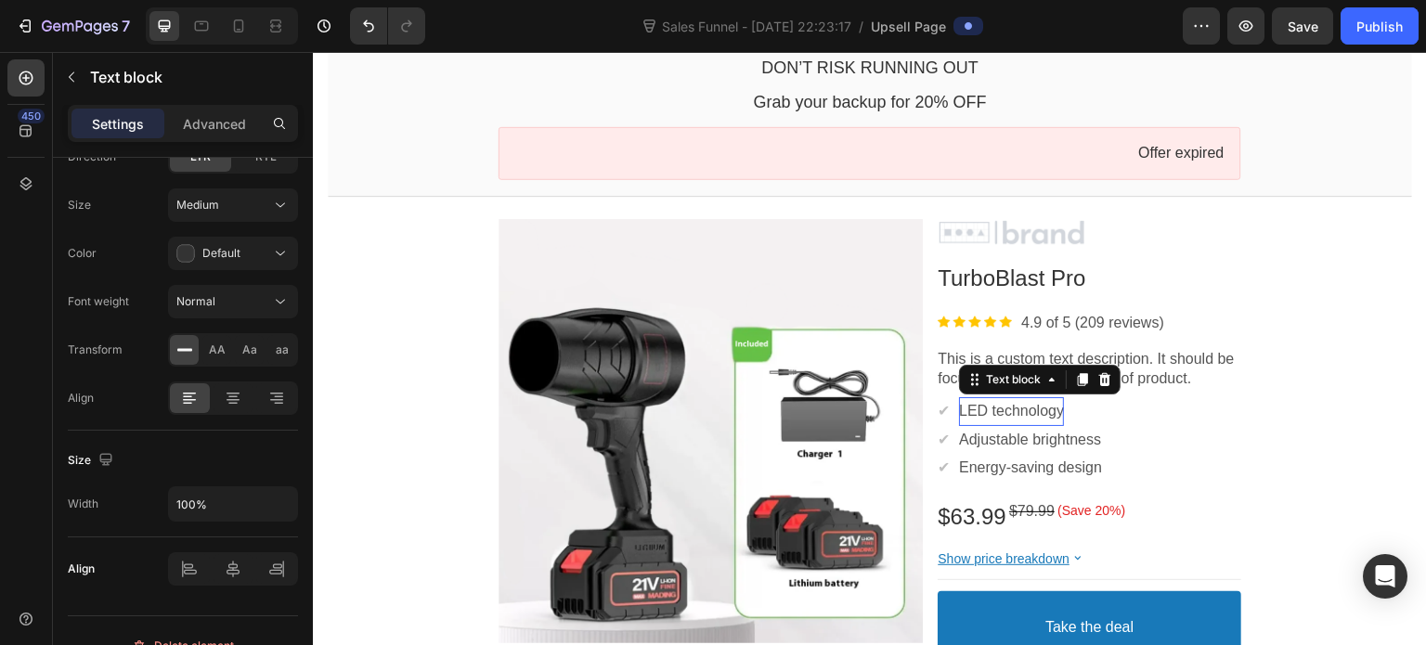
click at [1043, 412] on p "LED technology" at bounding box center [1011, 412] width 105 height 20
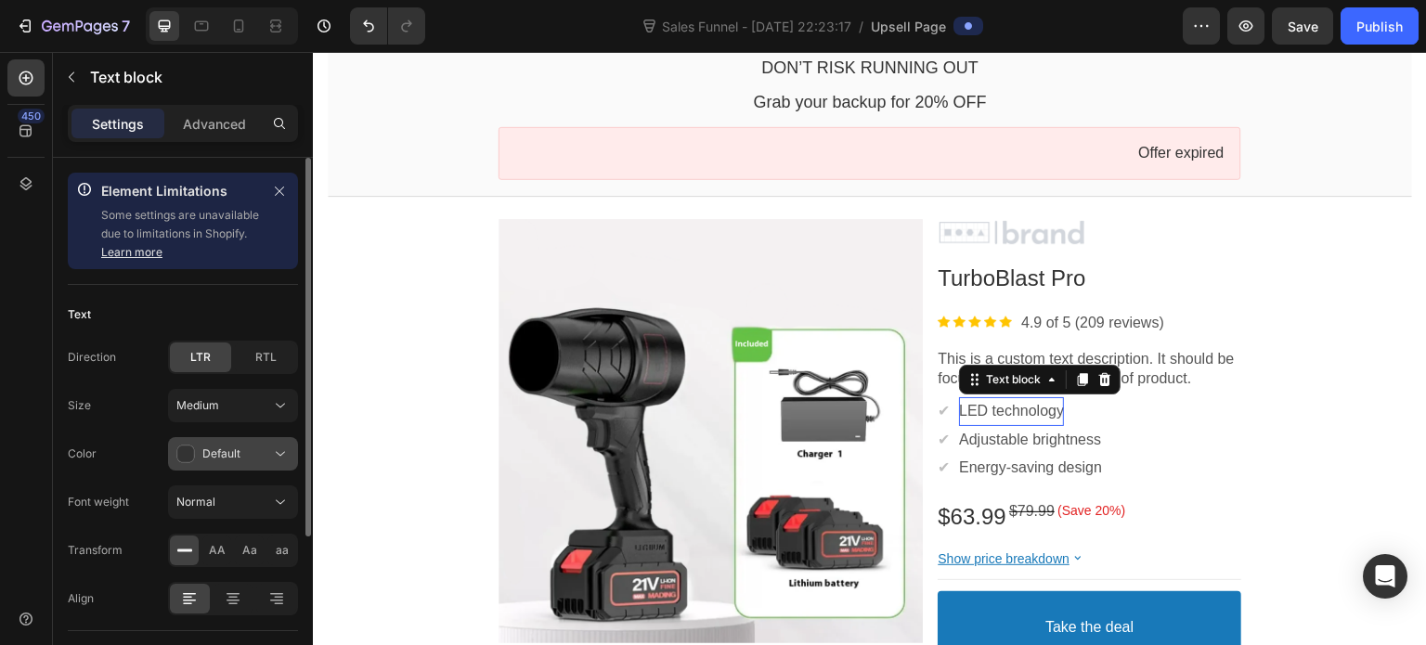
scroll to position [228, 0]
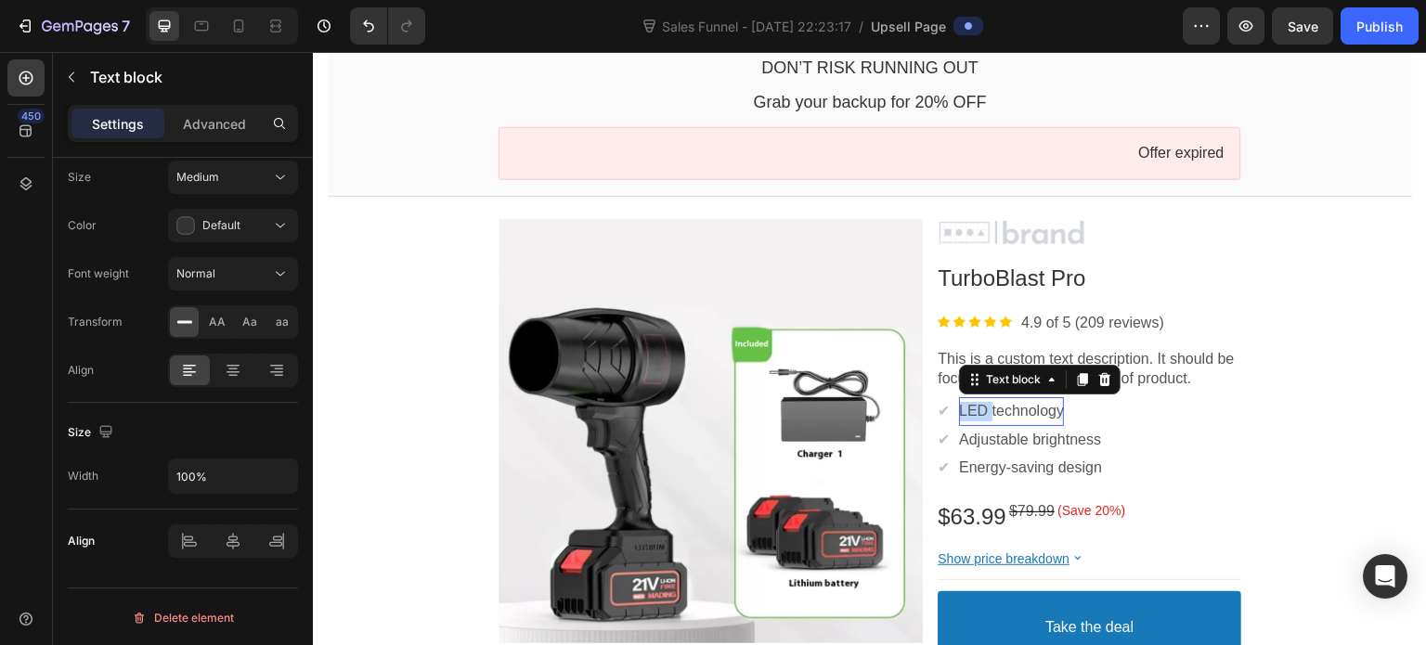
click at [970, 415] on p "LED technology" at bounding box center [1011, 412] width 105 height 20
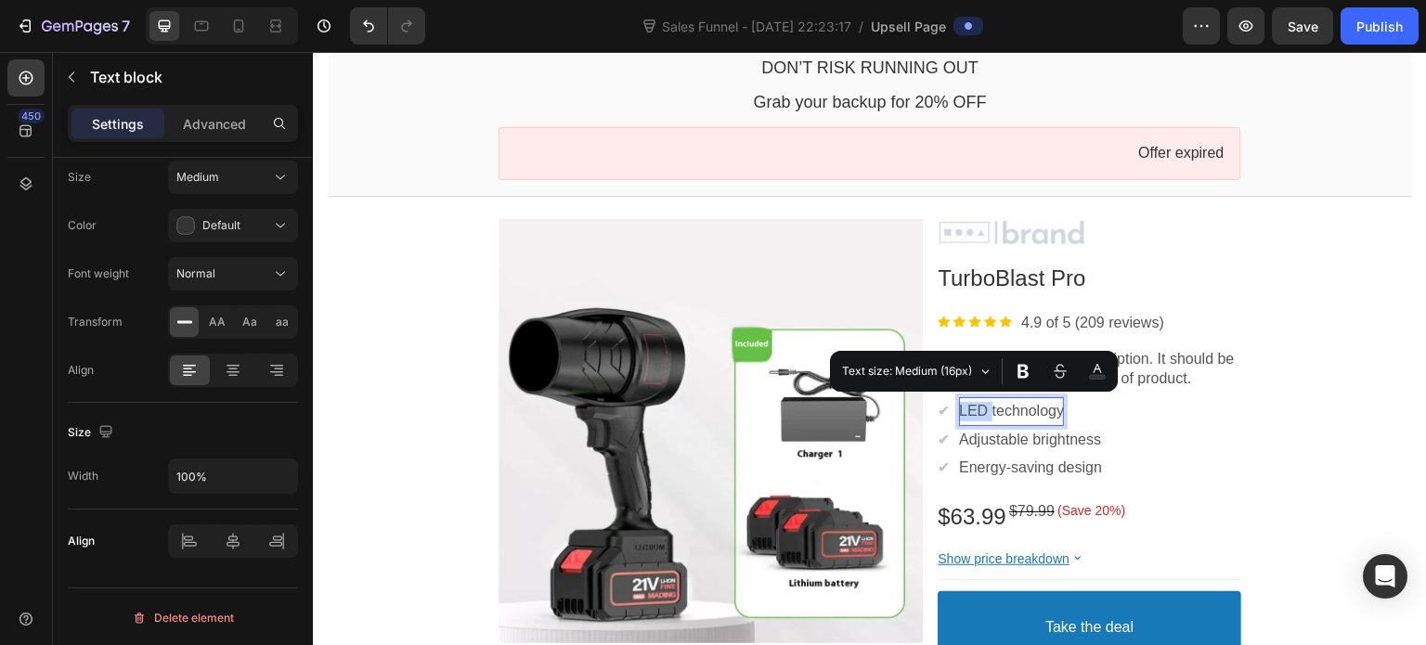
click at [970, 415] on p "LED technology" at bounding box center [1011, 412] width 105 height 20
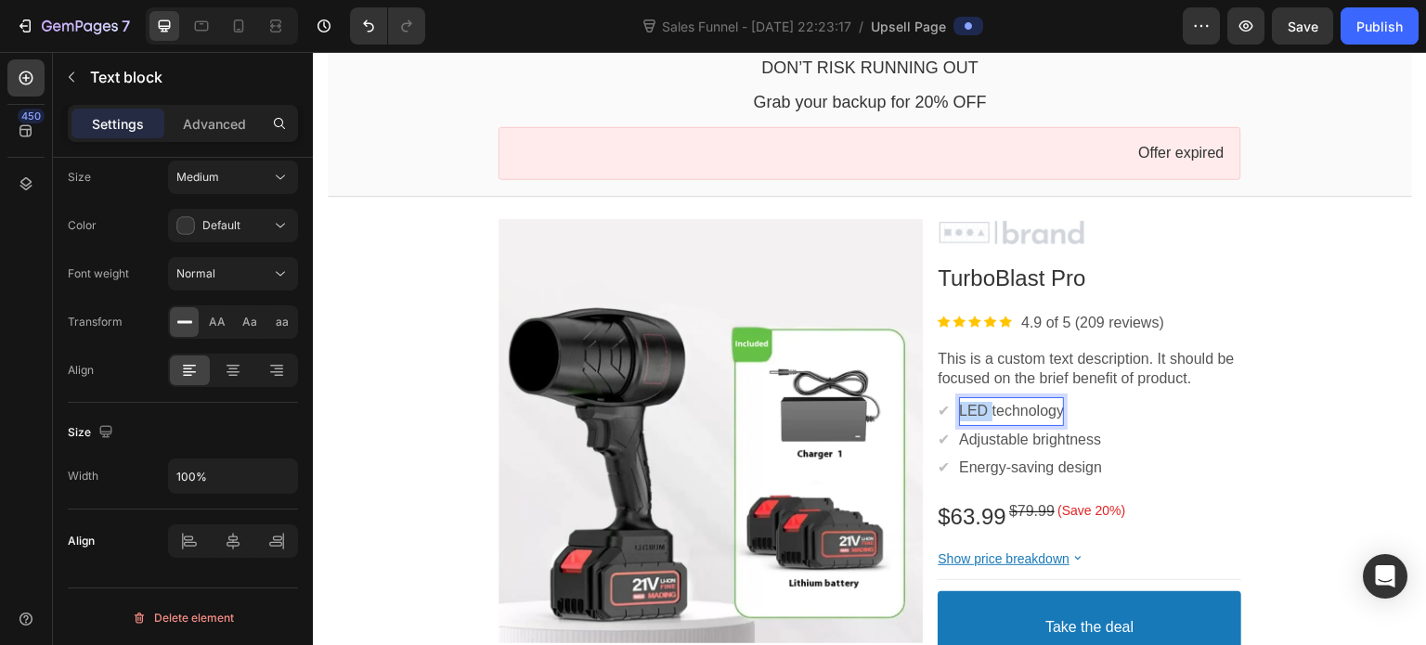
click at [970, 415] on p "LED technology" at bounding box center [1011, 412] width 105 height 20
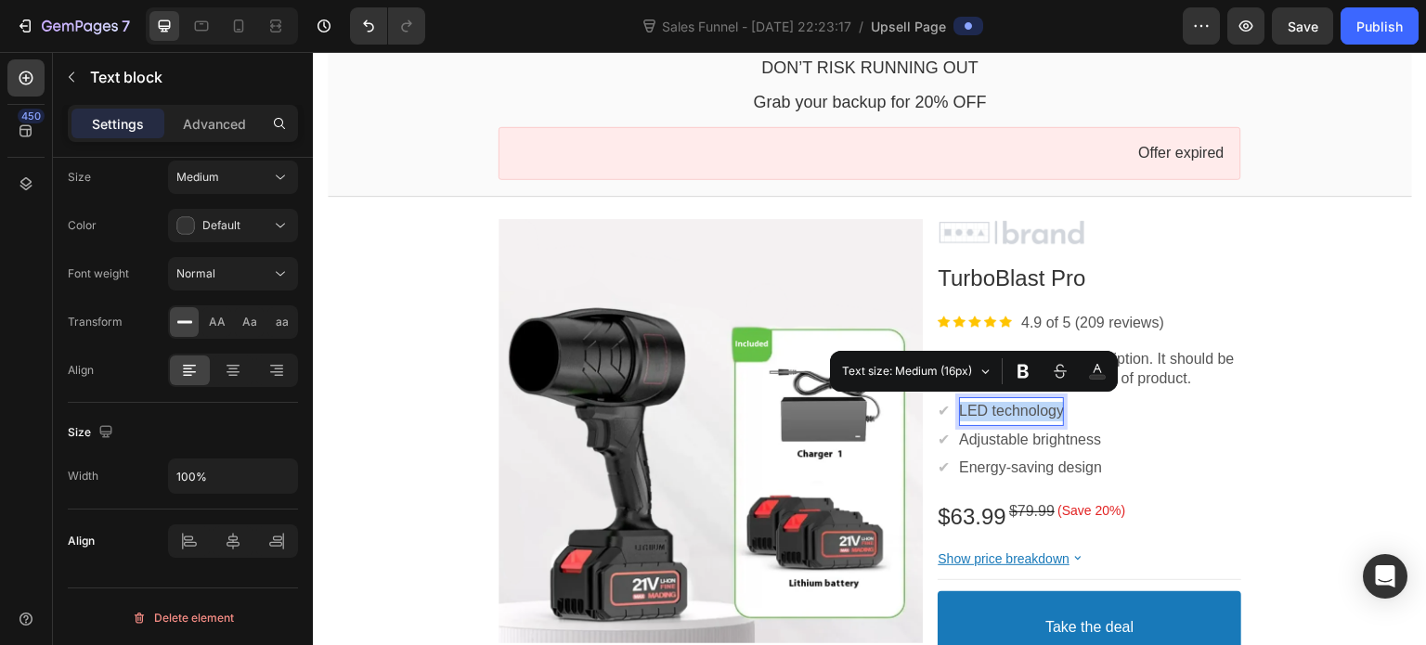
click at [970, 415] on p "LED technology" at bounding box center [1011, 412] width 105 height 20
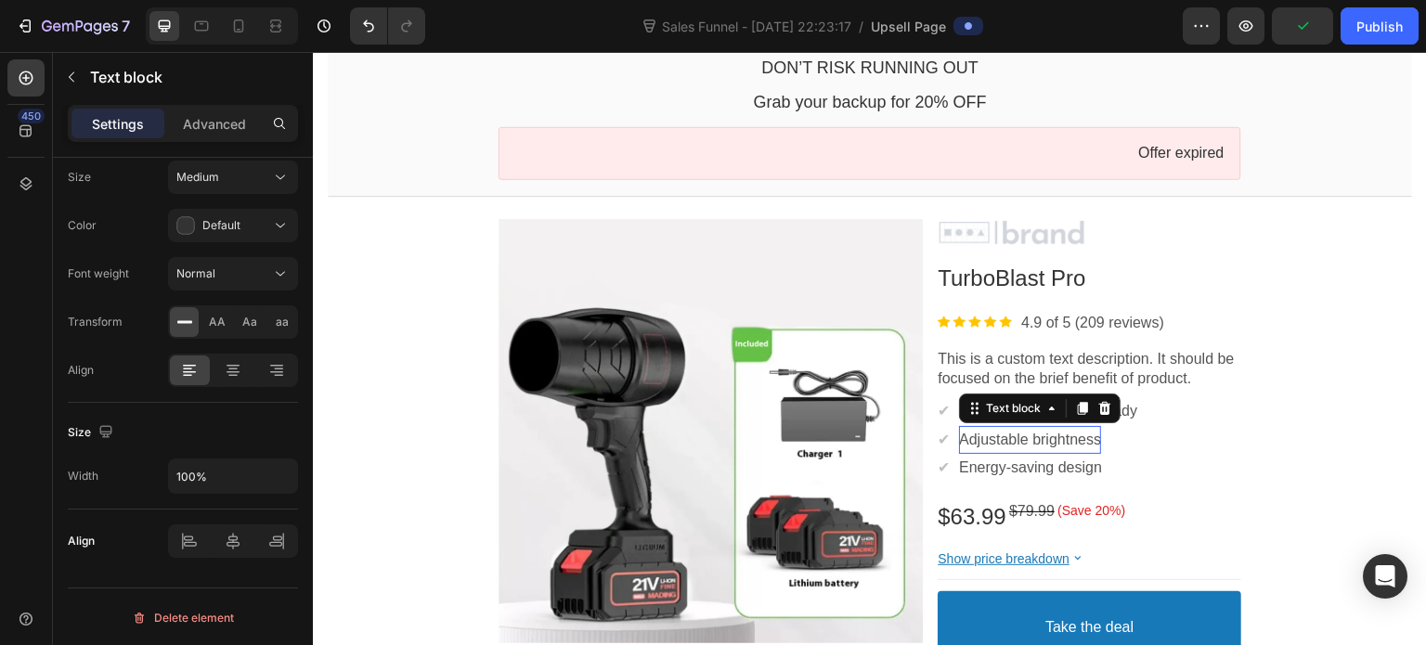
click at [995, 436] on p "Adjustable brightness" at bounding box center [1030, 441] width 142 height 20
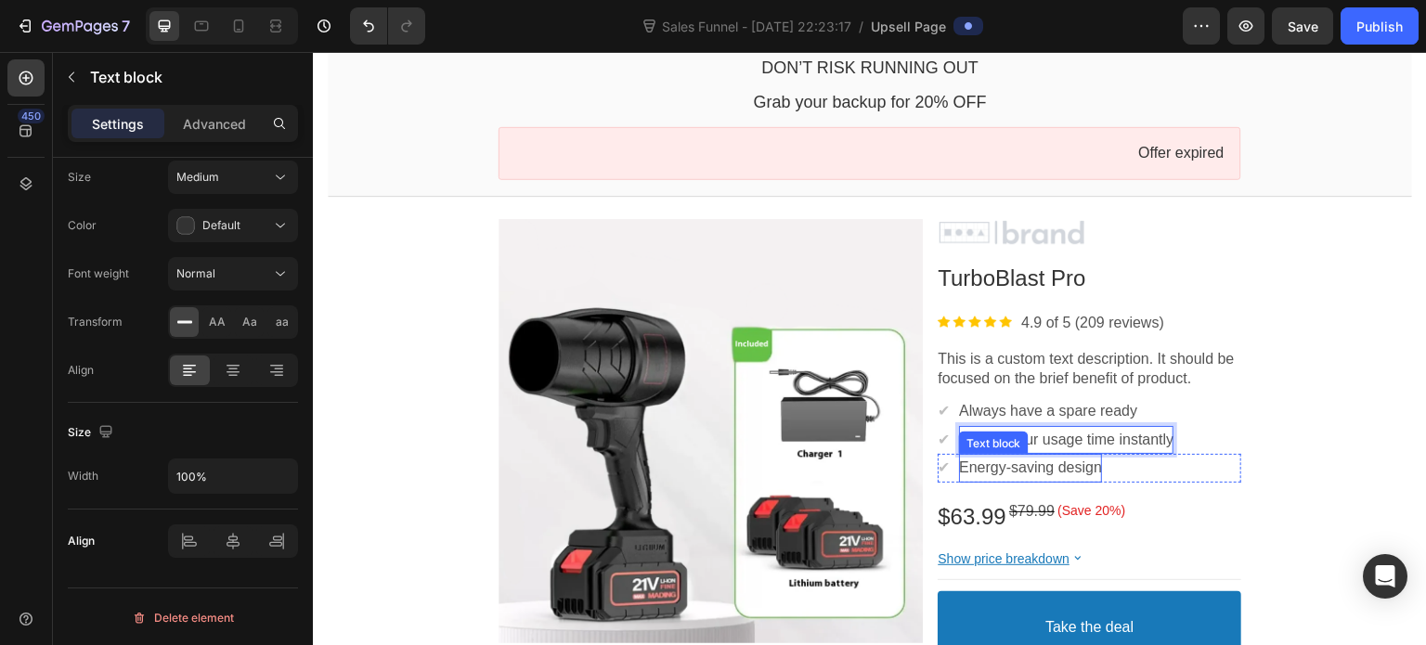
click at [1032, 462] on p "Energy-saving design" at bounding box center [1030, 469] width 143 height 20
click at [964, 467] on p "hips with the same order" at bounding box center [1040, 469] width 162 height 20
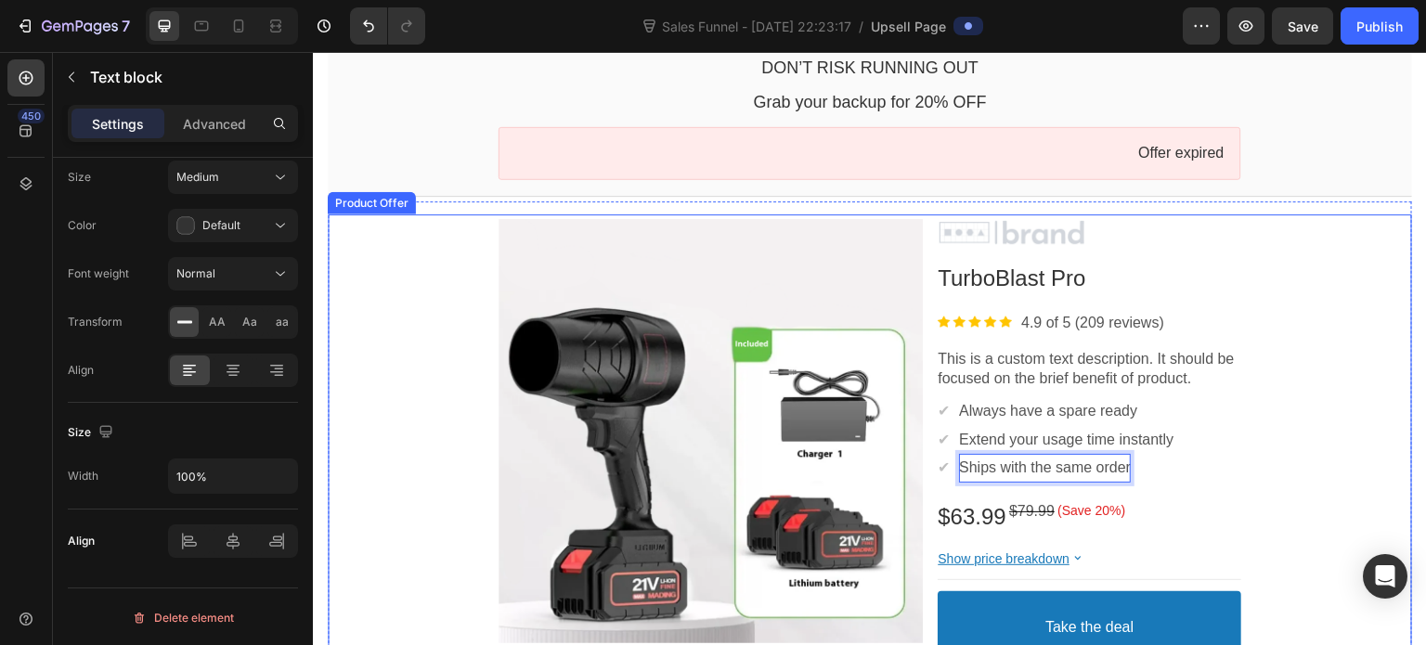
click at [1297, 428] on div "Product Images Image TurboBlast Pro Product Title Image 4.9 of 5 (209 reviews) …" at bounding box center [870, 472] width 1085 height 514
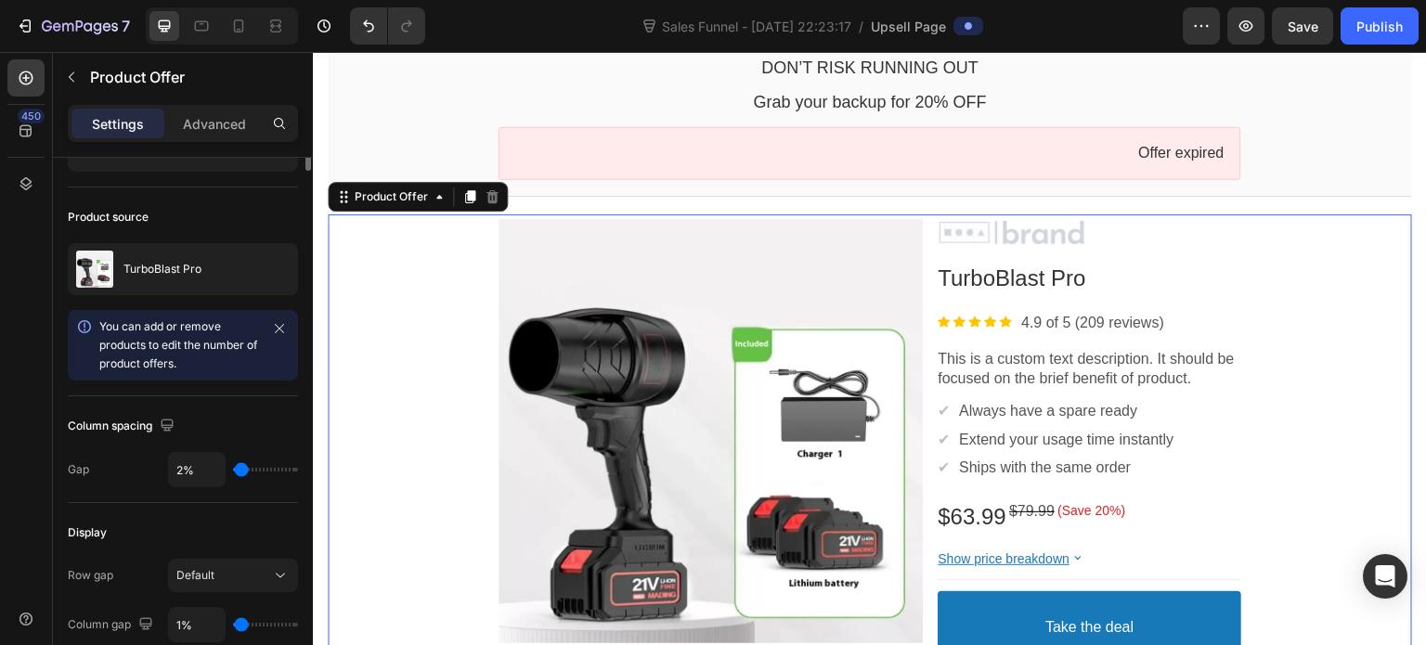
scroll to position [0, 0]
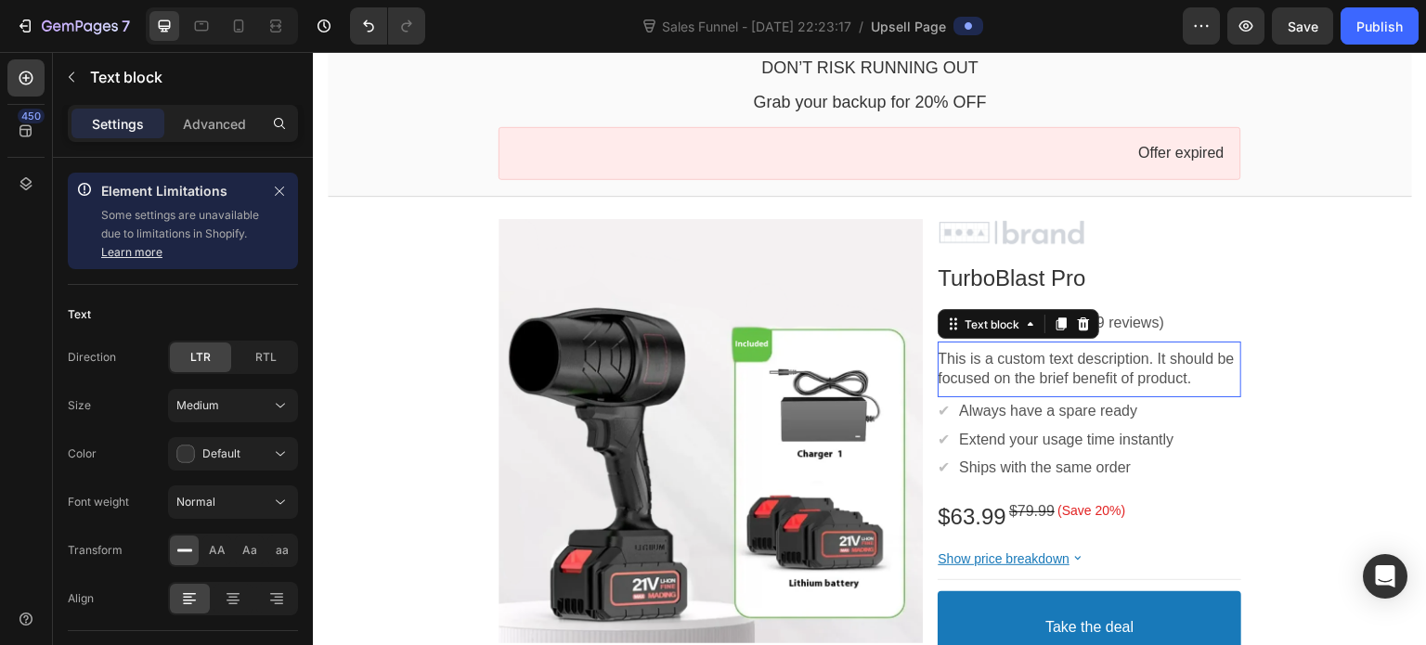
click at [1064, 368] on p "This is a custom text description. It should be focused on the brief benefit of…" at bounding box center [1090, 369] width 304 height 39
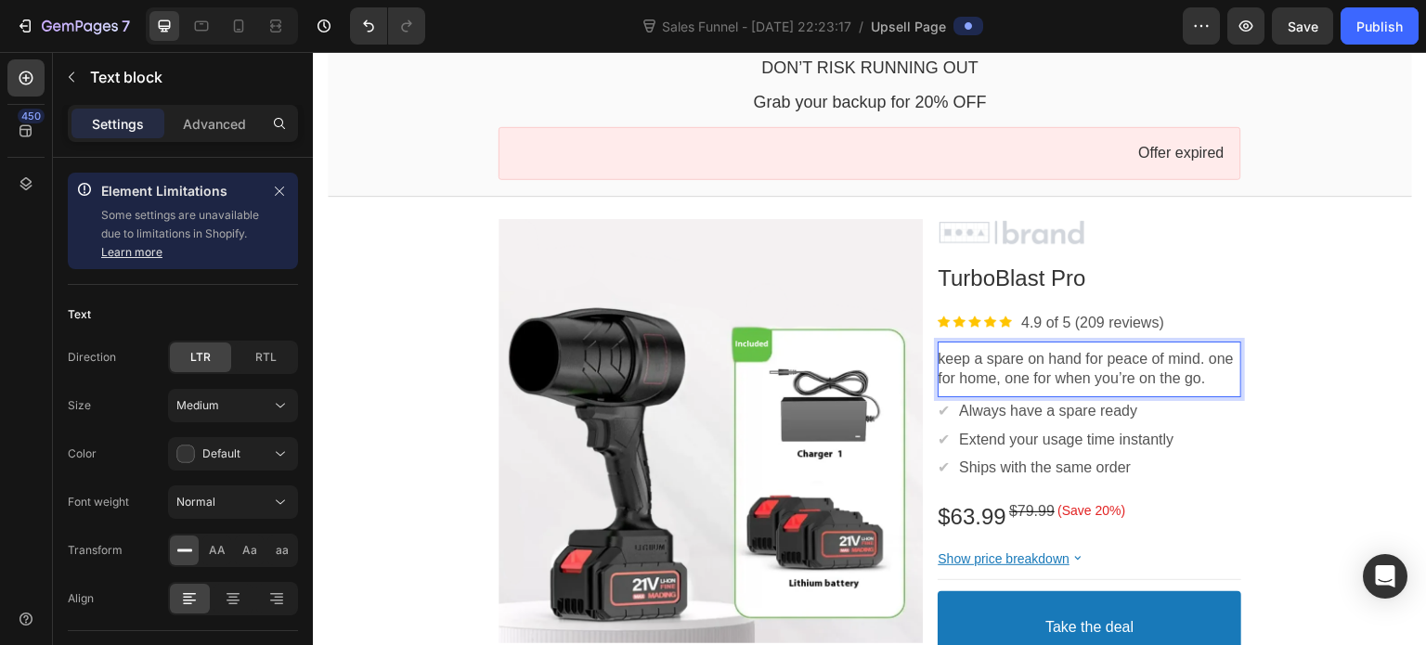
click at [1207, 362] on p "keep a spare on hand for peace of mind. one for home, one for when you’re on th…" at bounding box center [1090, 369] width 304 height 39
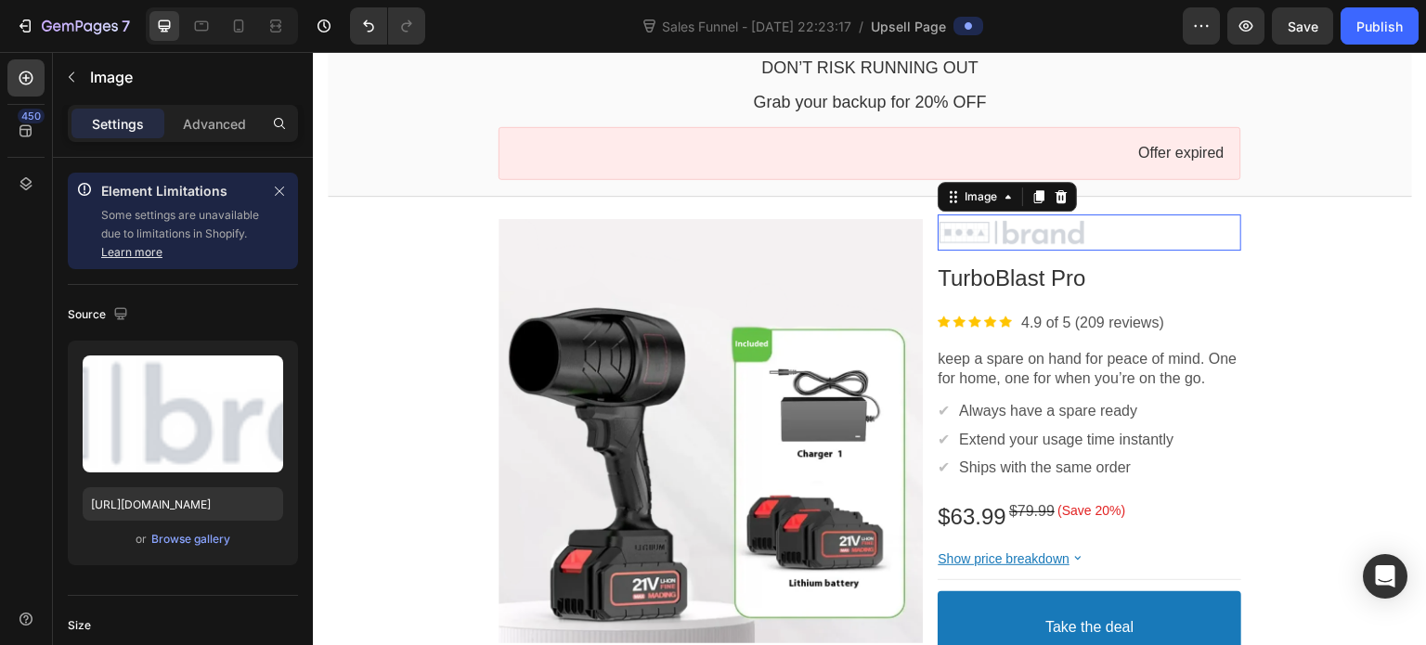
click at [1006, 228] on div at bounding box center [1090, 233] width 304 height 28
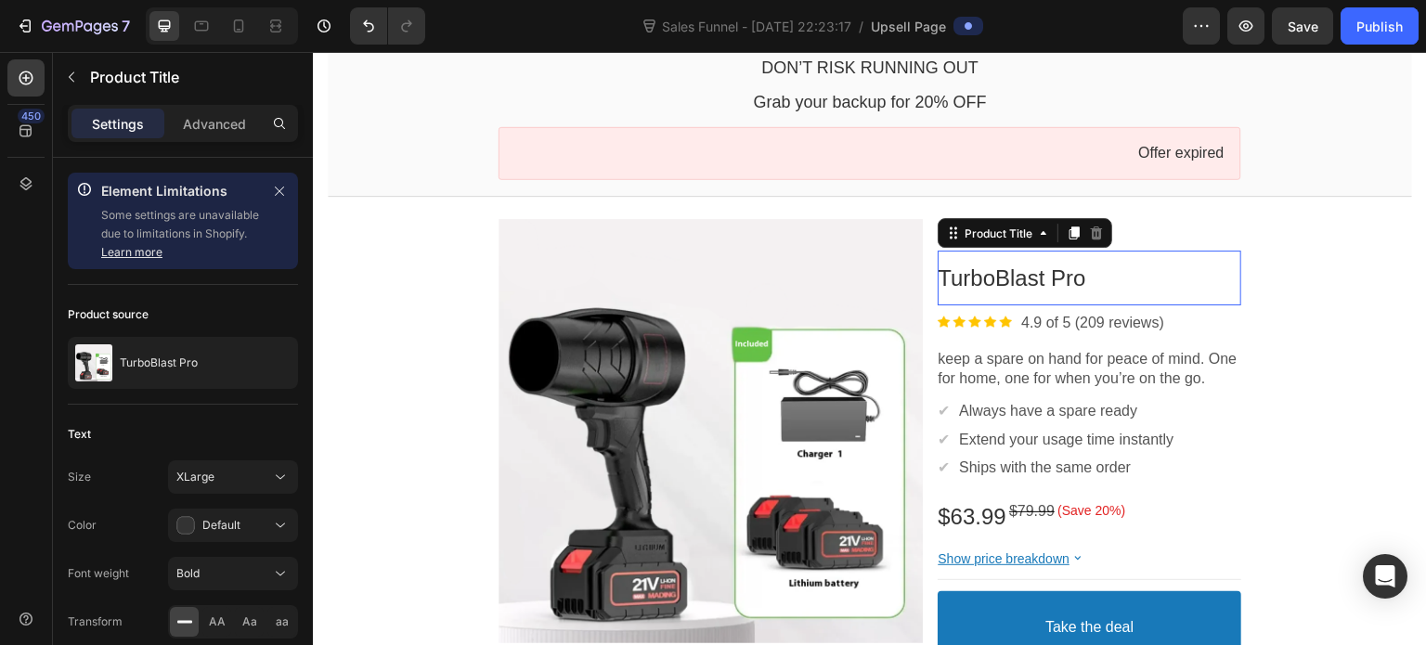
click at [975, 274] on bdo "TurboBlast Pro" at bounding box center [1012, 278] width 148 height 25
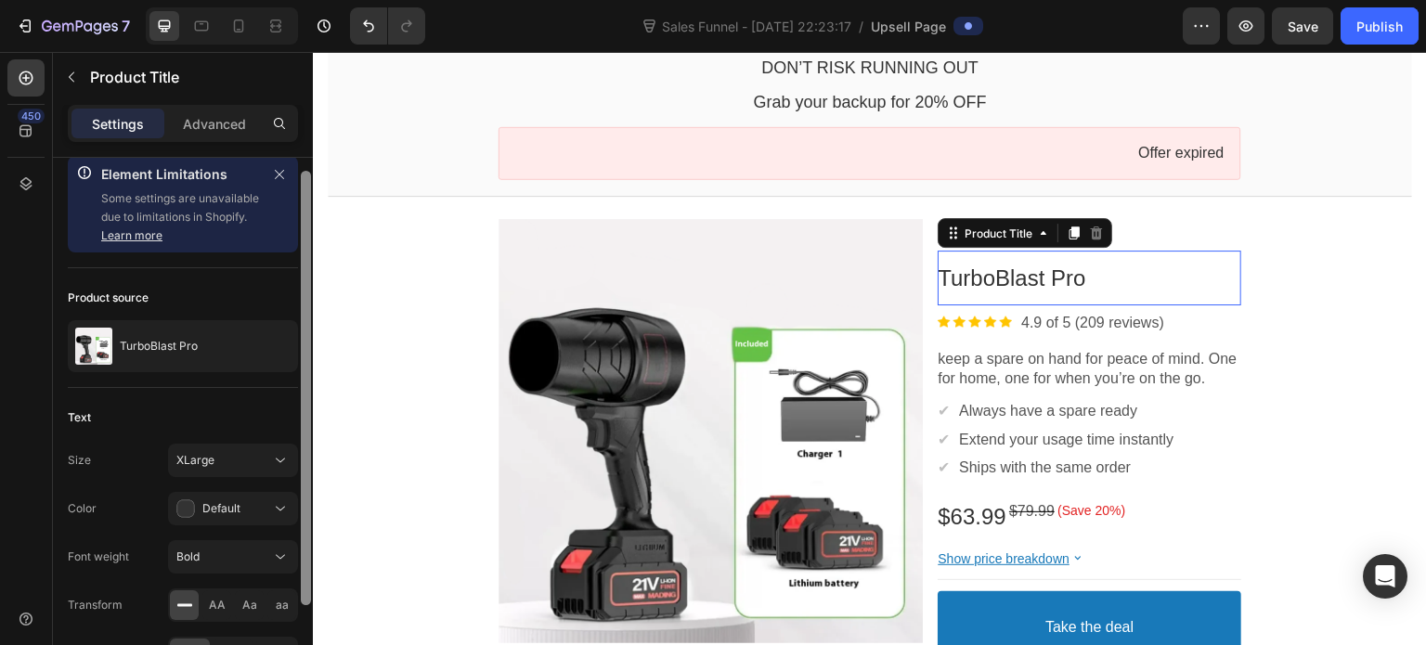
drag, startPoint x: 308, startPoint y: 471, endPoint x: 201, endPoint y: 482, distance: 108.3
click at [201, 482] on div "Element Limitations Some settings are unavailable due to limitations in Shopify…" at bounding box center [183, 428] width 260 height 540
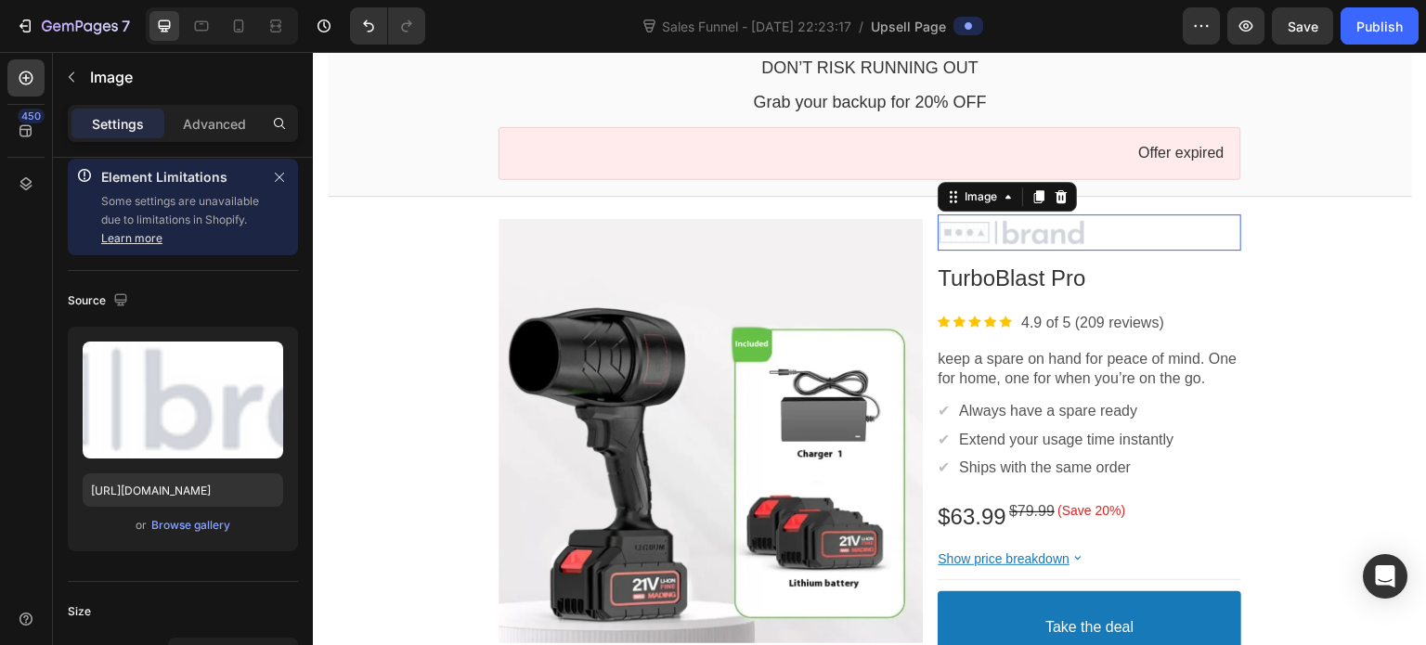
click at [1139, 235] on div at bounding box center [1090, 233] width 304 height 28
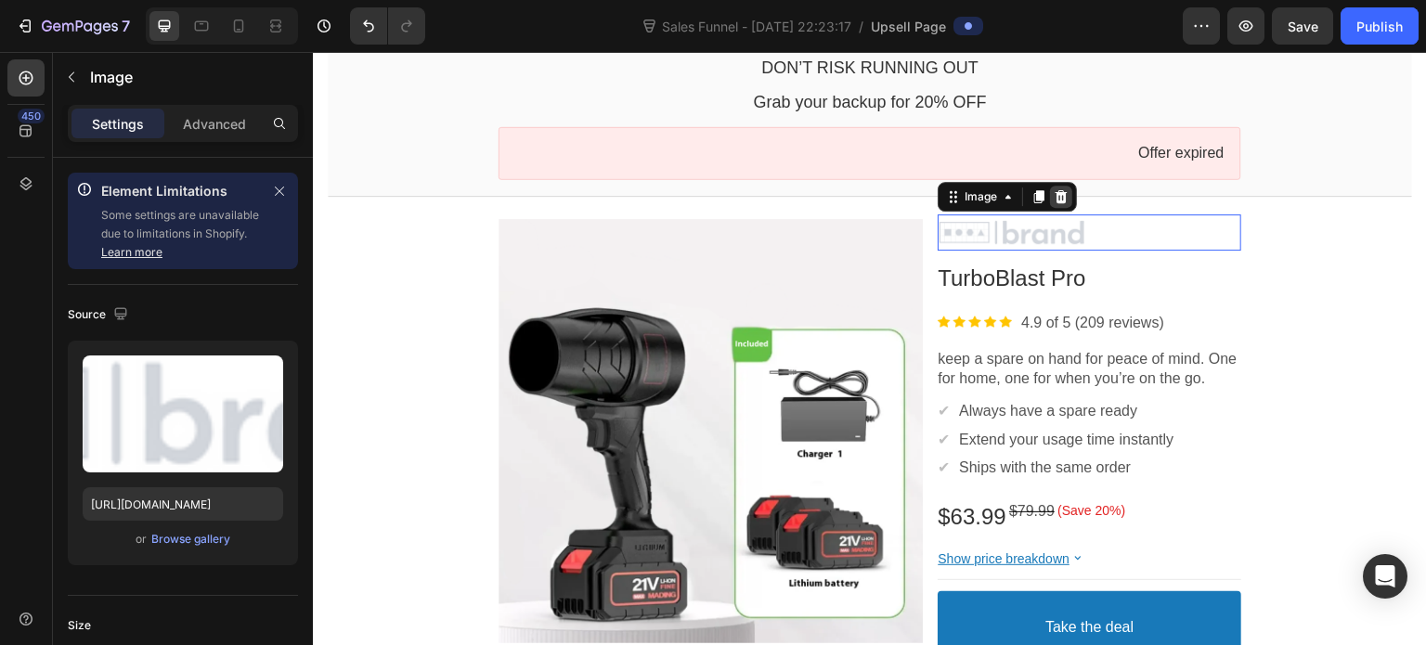
click at [1056, 198] on icon at bounding box center [1062, 195] width 12 height 13
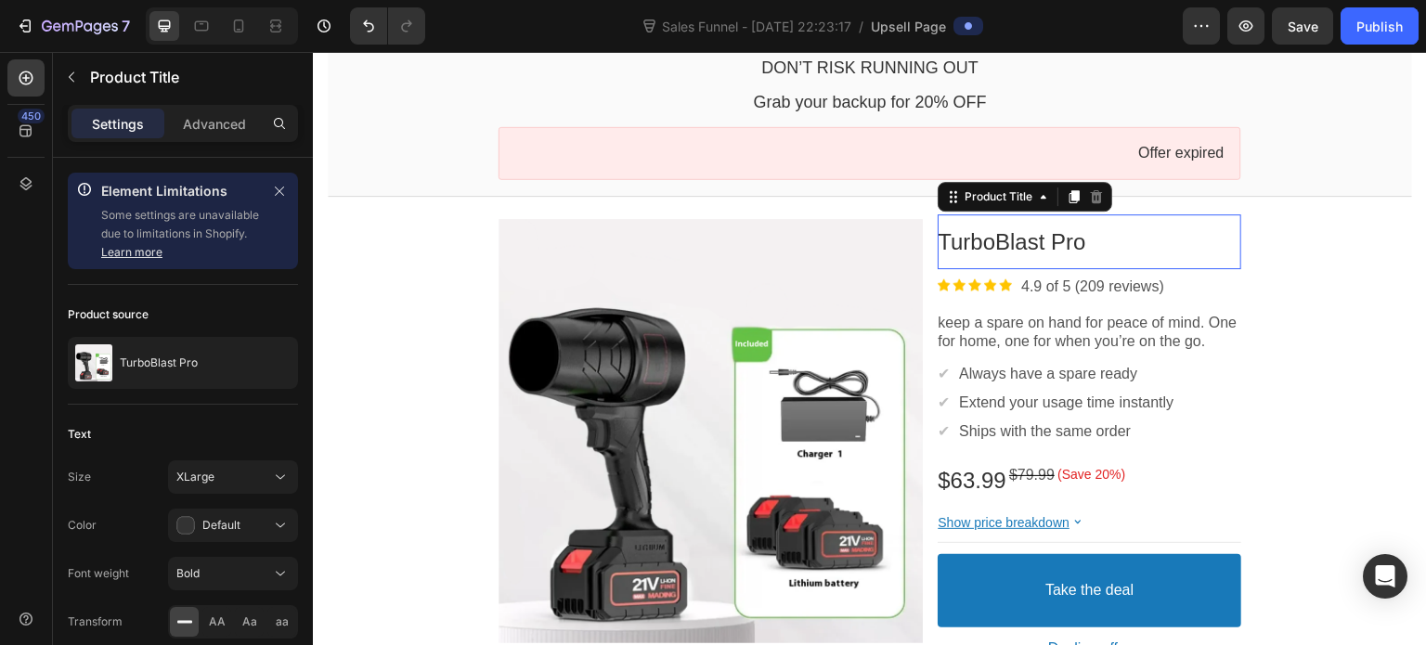
click at [1047, 241] on bdo "TurboBlast Pro" at bounding box center [1012, 241] width 148 height 25
click at [228, 477] on div "XLarge" at bounding box center [223, 477] width 95 height 17
click at [126, 491] on div "Size XLarge" at bounding box center [183, 477] width 230 height 33
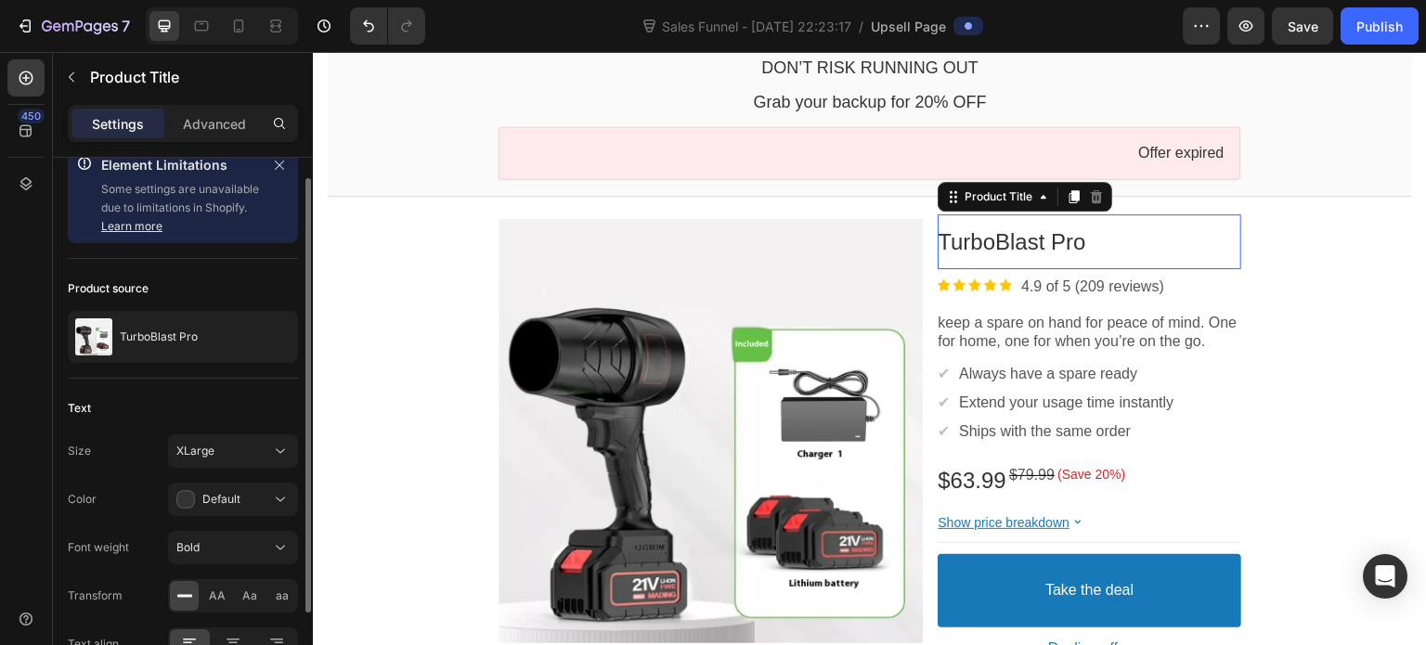
scroll to position [26, 0]
click at [253, 542] on div "Bold" at bounding box center [223, 548] width 95 height 17
click at [125, 555] on div "Font weight" at bounding box center [98, 548] width 61 height 30
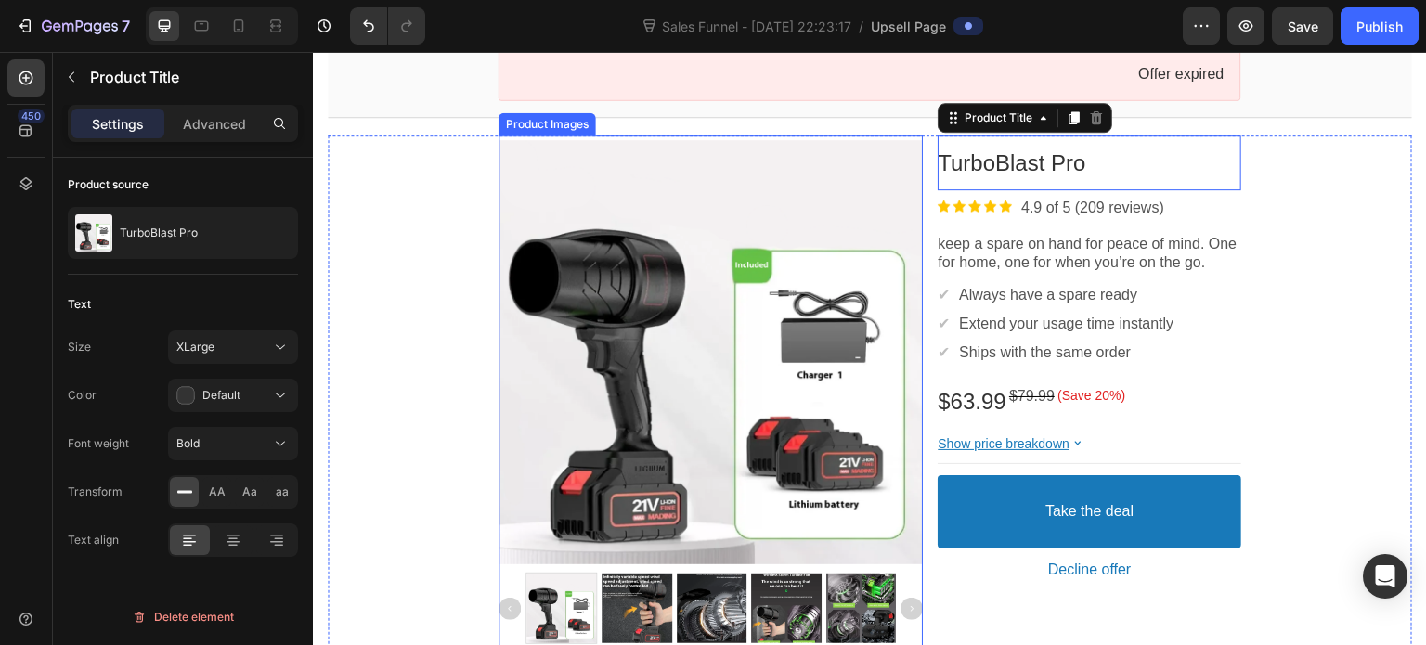
scroll to position [0, 0]
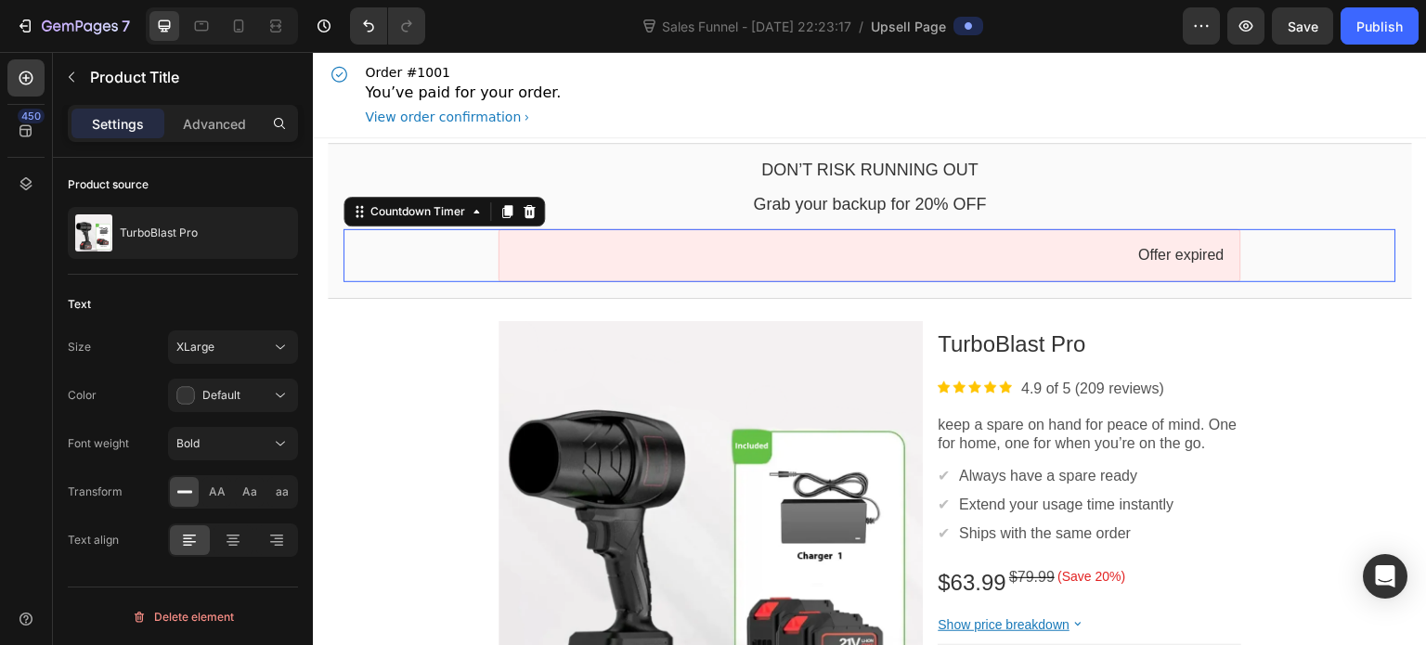
click at [1013, 251] on div "Offer expired" at bounding box center [869, 256] width 709 height 20
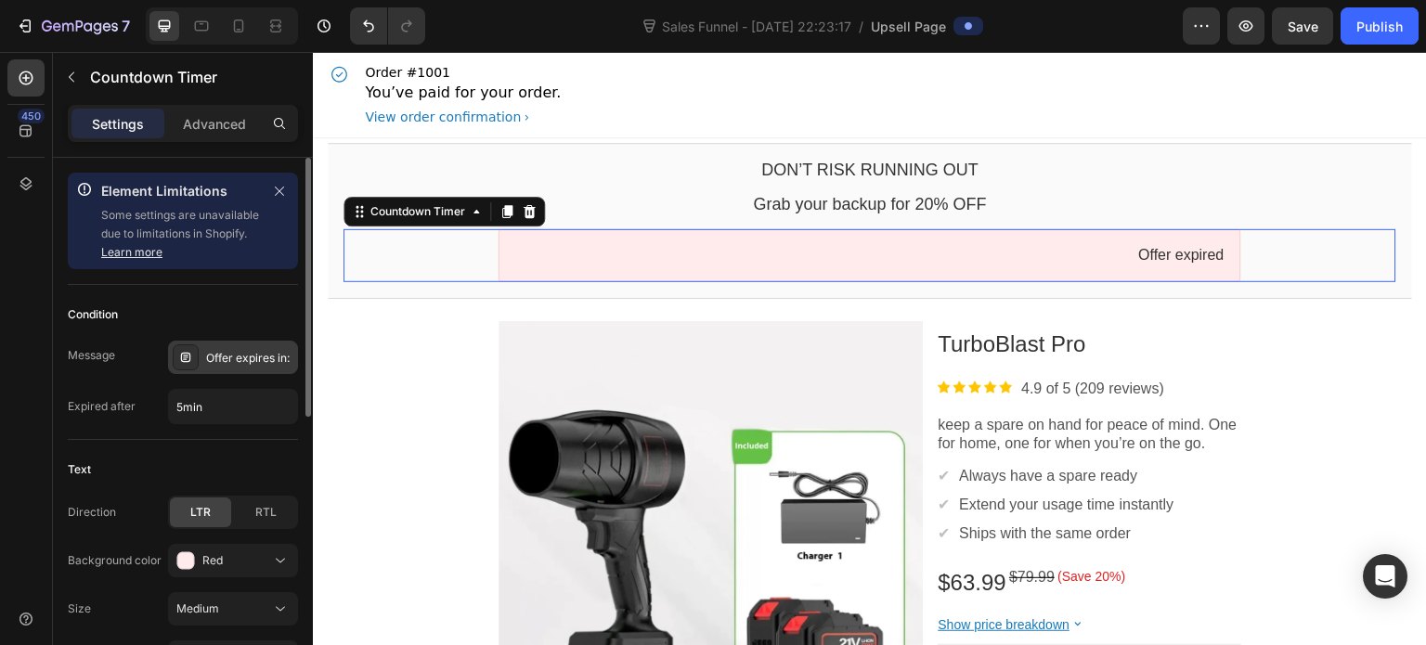
click at [208, 360] on div "Offer expires in:" at bounding box center [249, 358] width 87 height 17
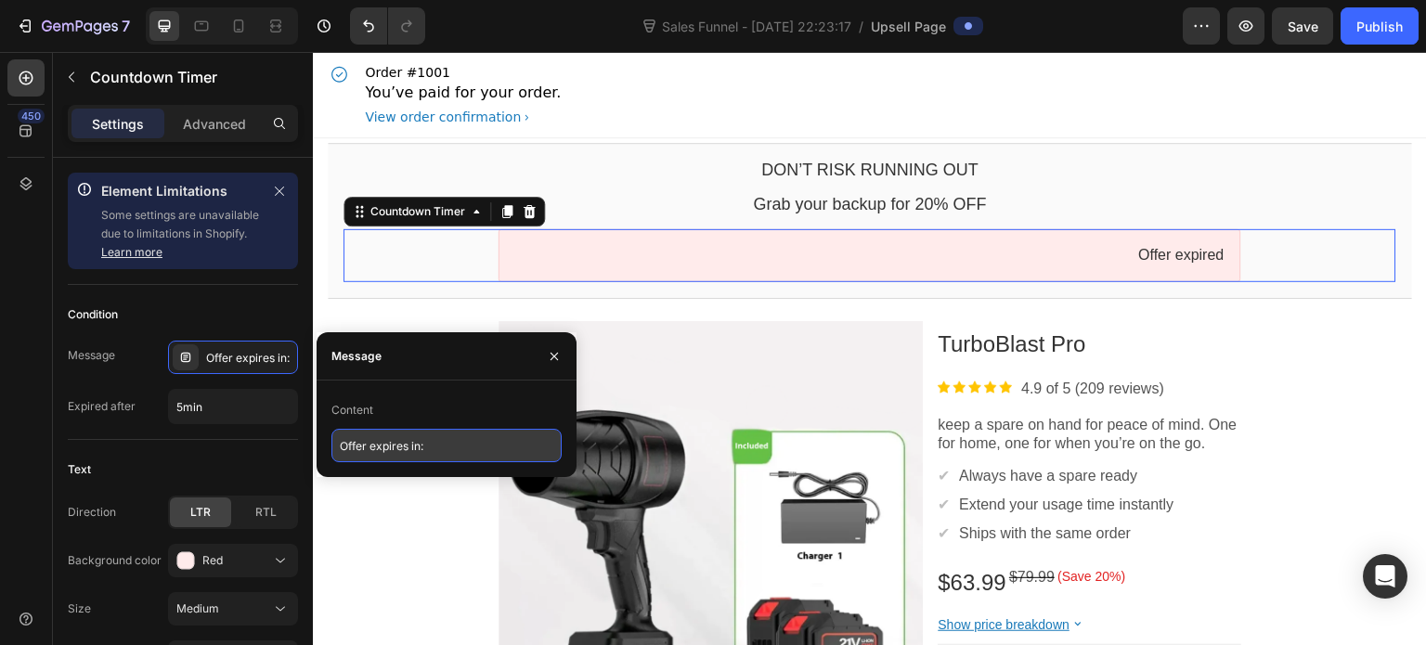
click at [461, 449] on input "Offer expires in:" at bounding box center [447, 445] width 230 height 33
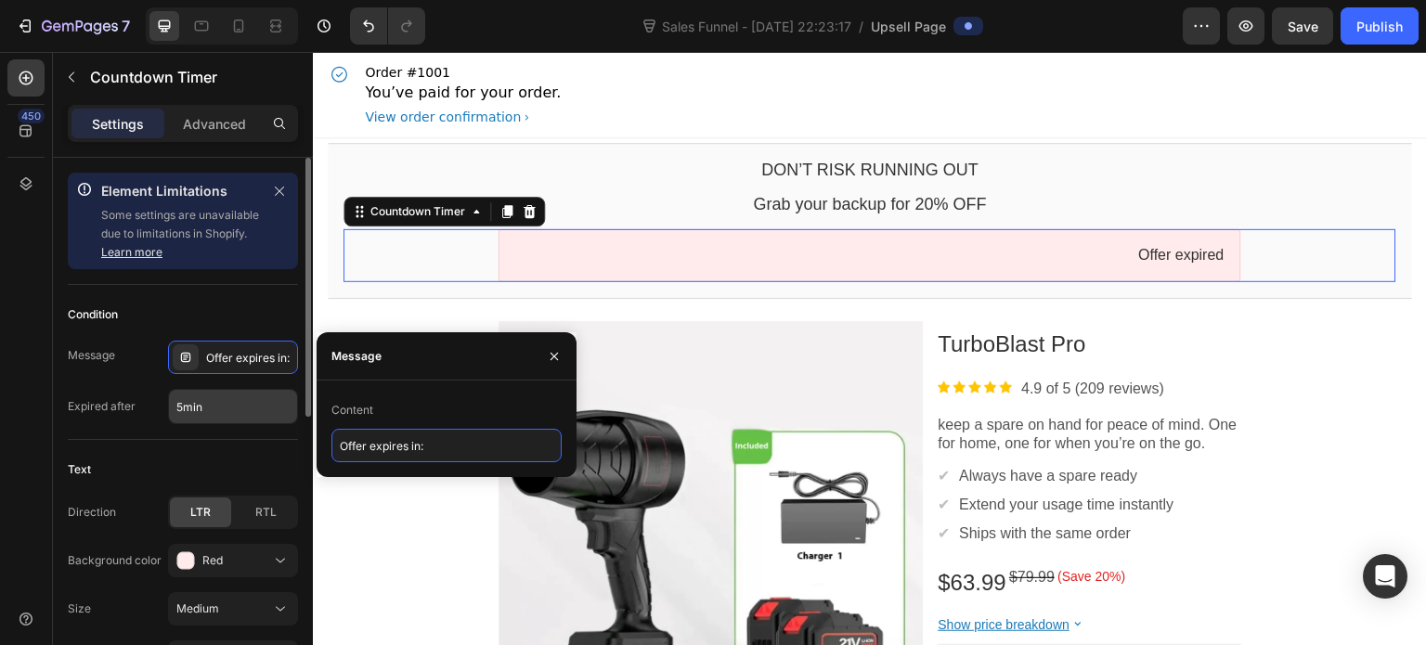
type input "Offer expires in:"
click at [230, 405] on input "5min" at bounding box center [233, 406] width 128 height 33
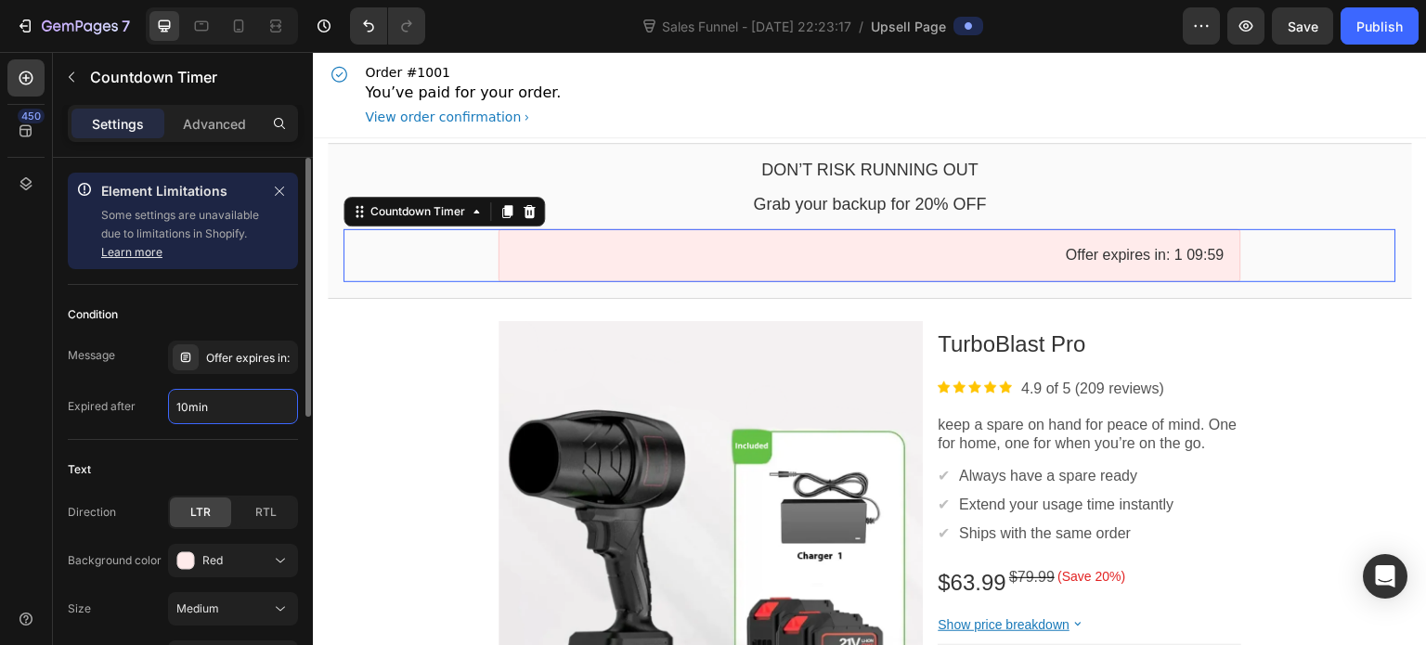
type input "10min"
click at [219, 314] on div "Condition" at bounding box center [183, 315] width 230 height 30
click at [1382, 20] on div "Publish" at bounding box center [1380, 27] width 46 height 20
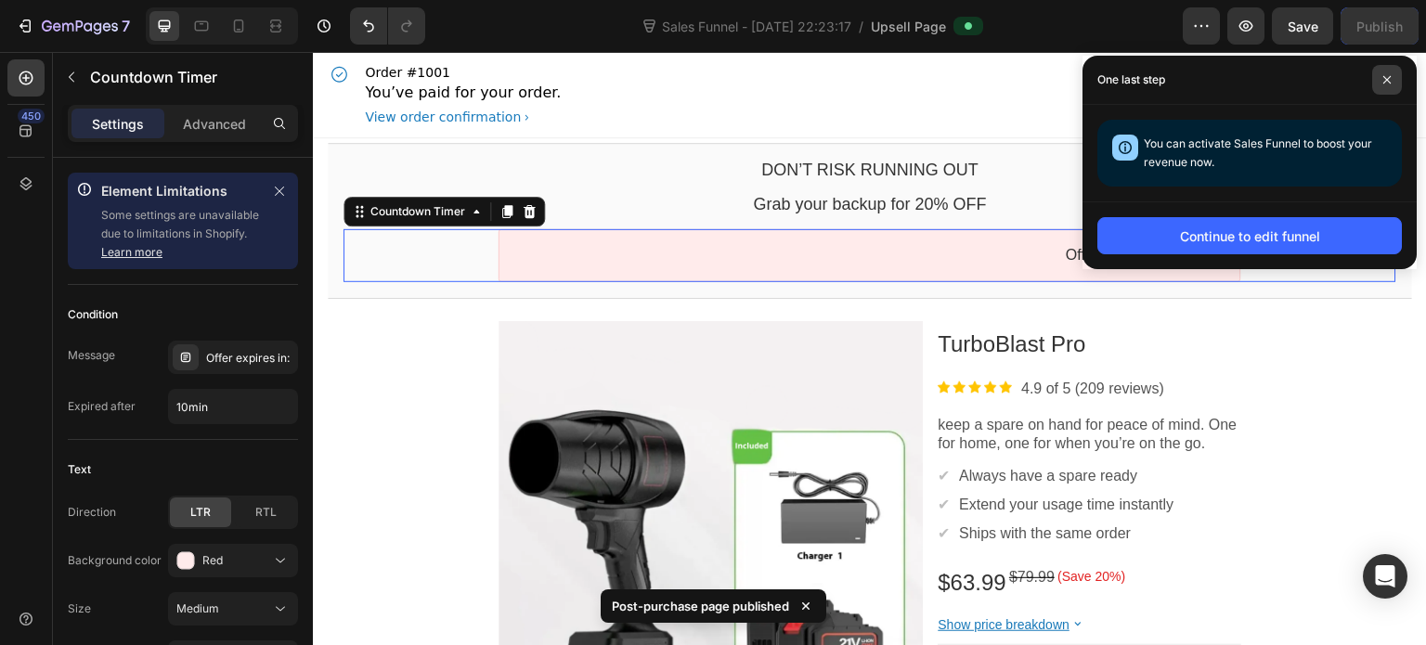
click at [1384, 81] on icon at bounding box center [1387, 79] width 9 height 9
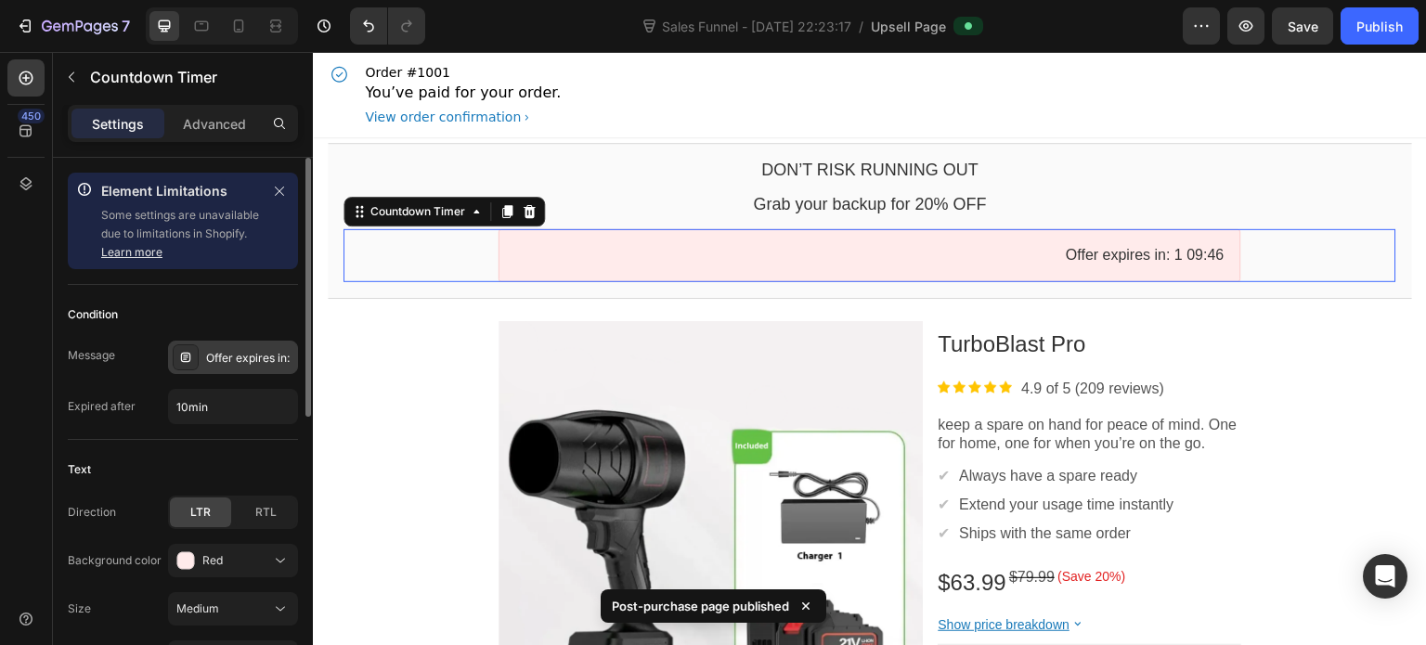
click at [250, 355] on div "Offer expires in:" at bounding box center [249, 358] width 87 height 17
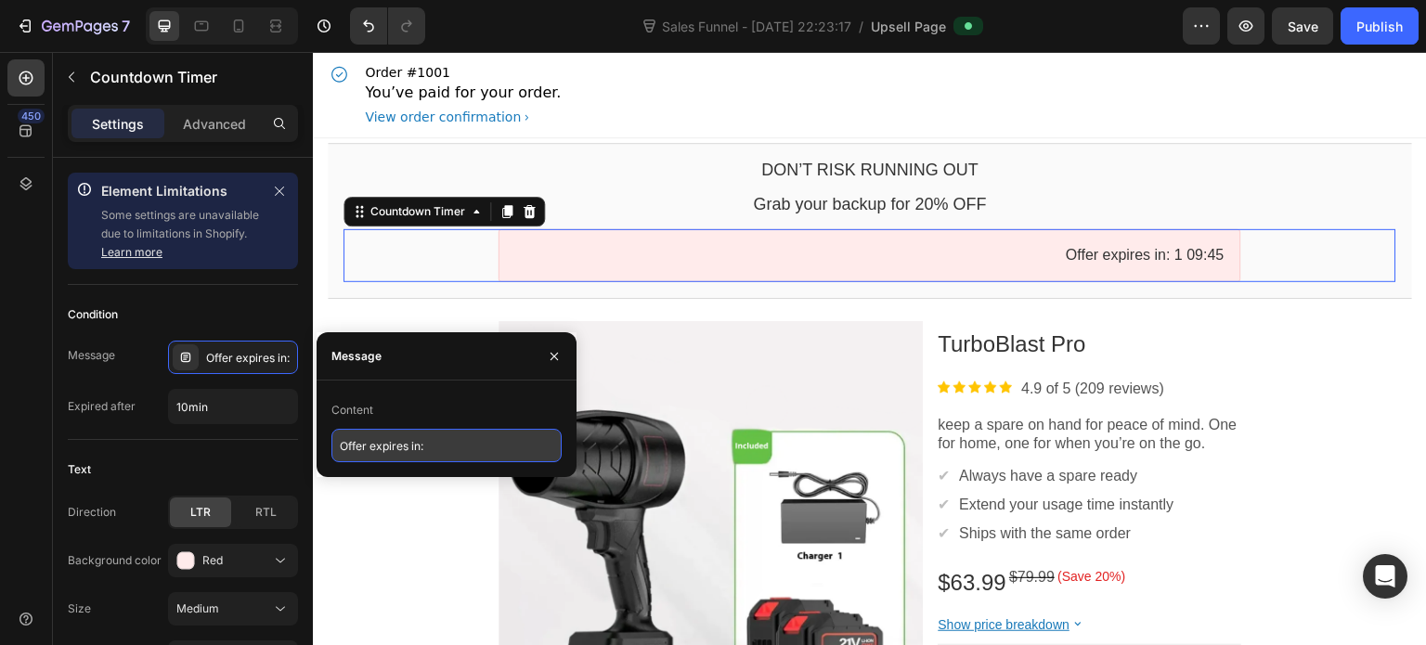
click at [464, 437] on input "Offer expires in:" at bounding box center [447, 445] width 230 height 33
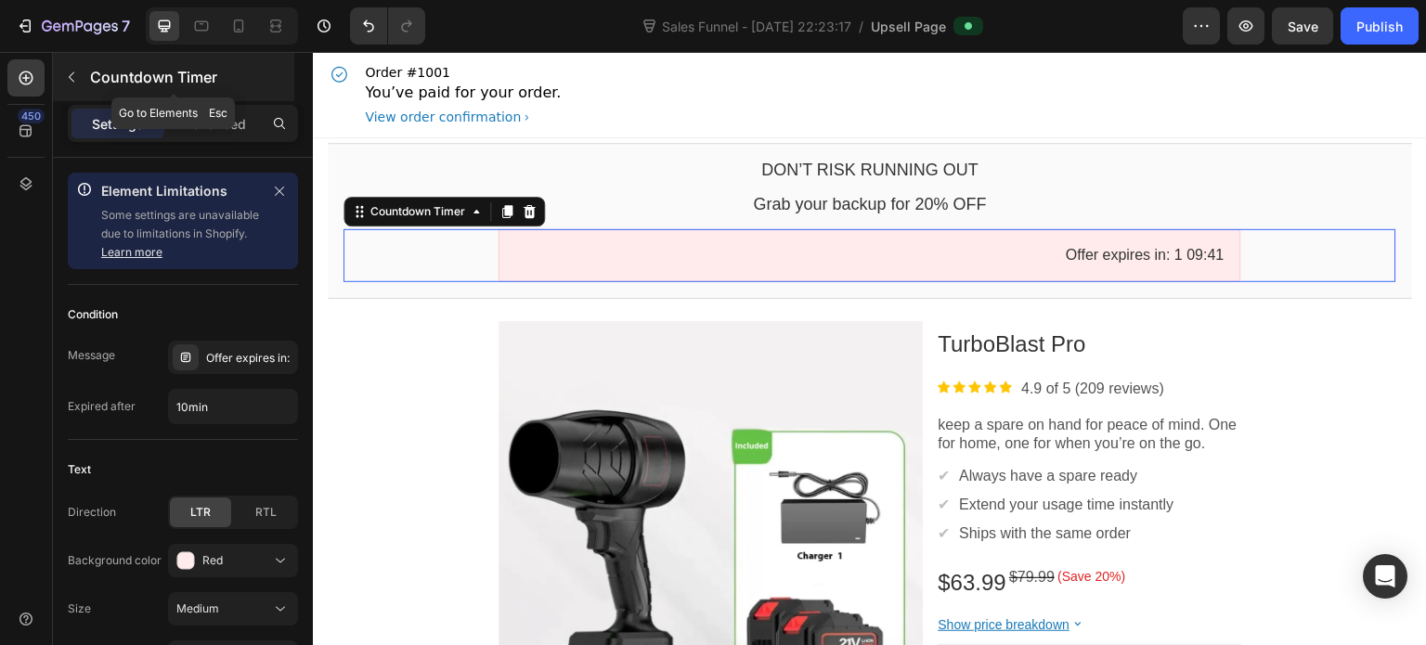
click at [72, 68] on button "button" at bounding box center [72, 77] width 30 height 30
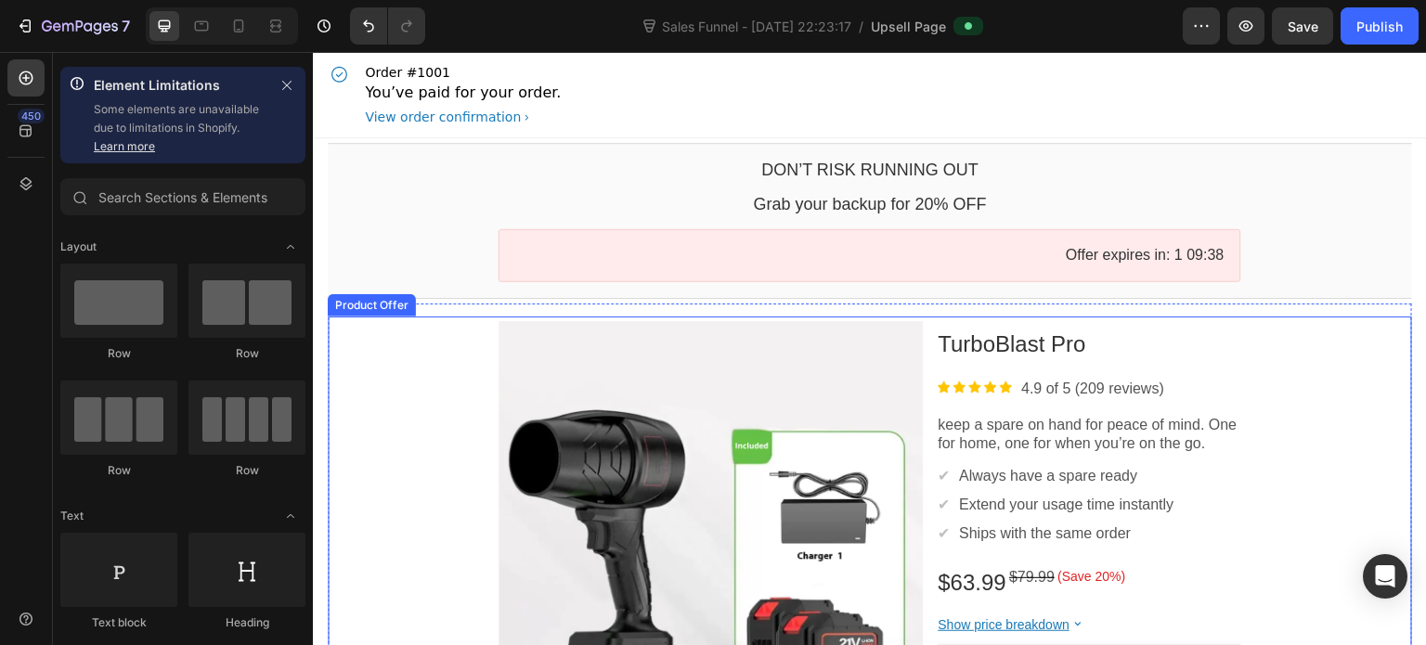
scroll to position [452, 0]
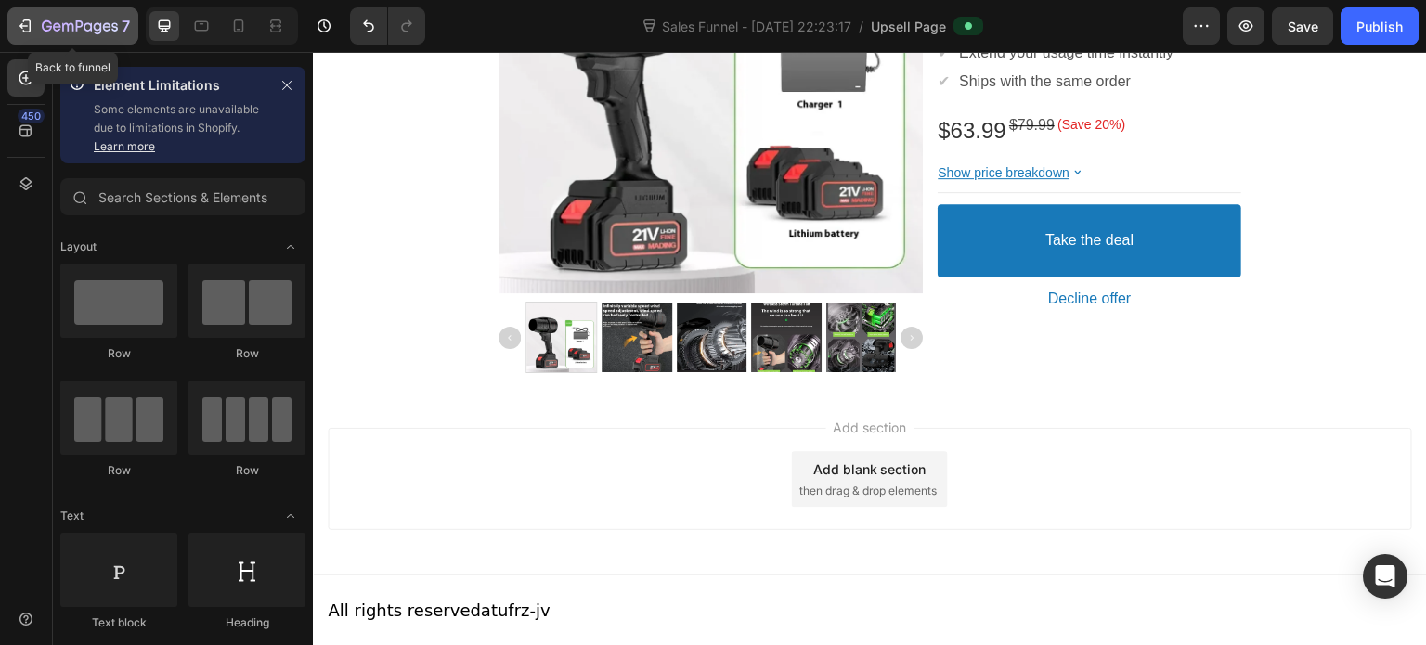
click at [35, 21] on div "7" at bounding box center [73, 26] width 114 height 22
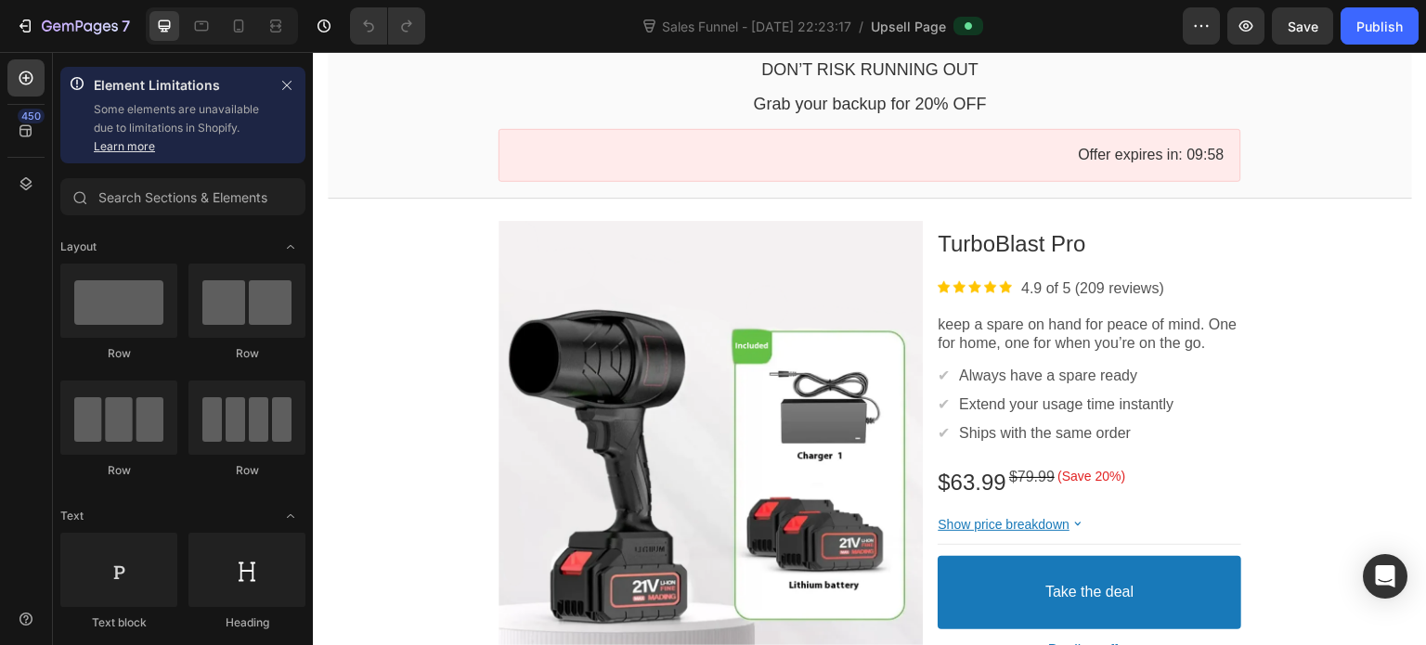
scroll to position [99, 0]
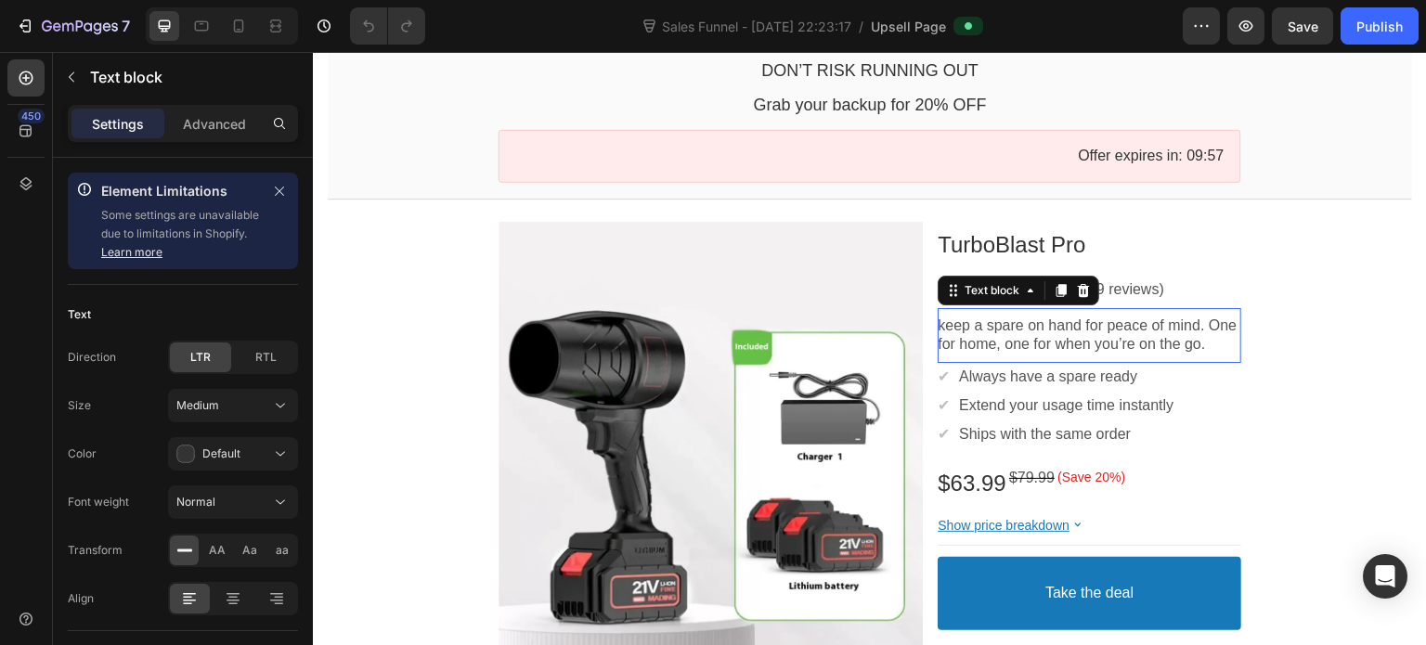
click at [1004, 319] on p "keep a spare on hand for peace of mind. One for home, one for when you’re on th…" at bounding box center [1090, 336] width 304 height 39
click at [1084, 373] on p "Always have a spare ready" at bounding box center [1048, 378] width 178 height 20
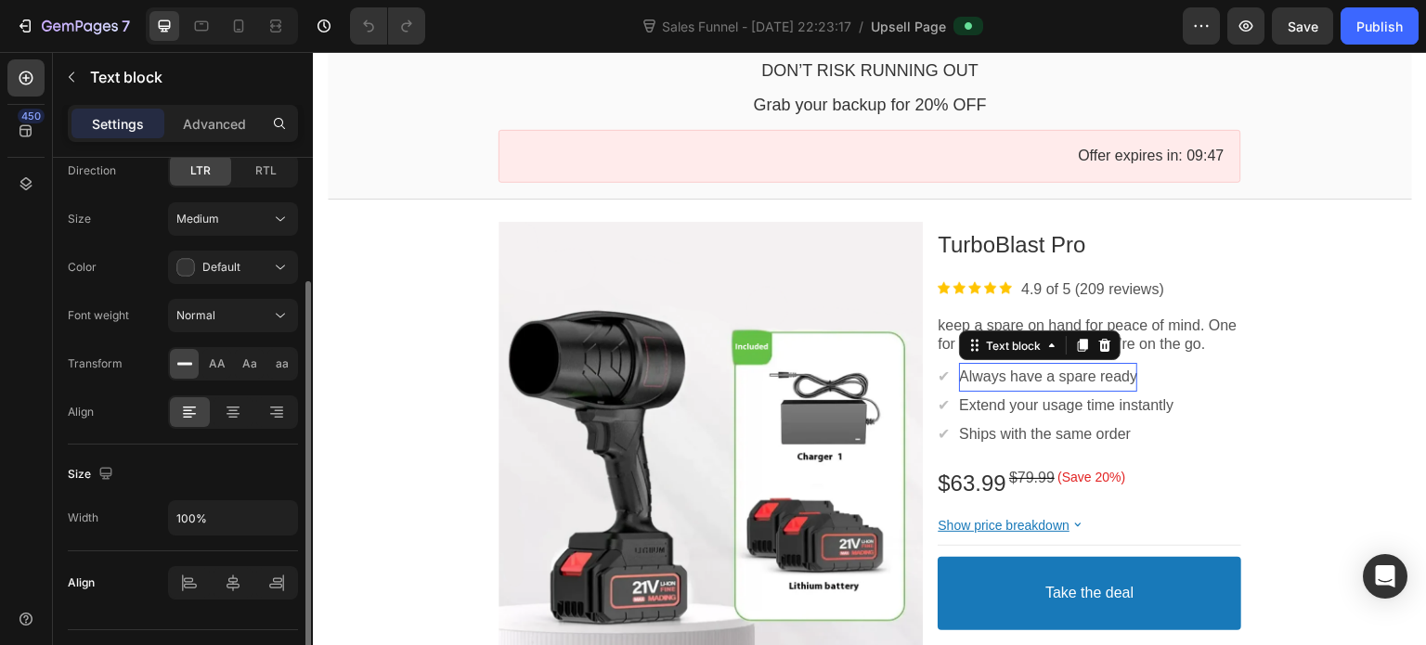
scroll to position [228, 0]
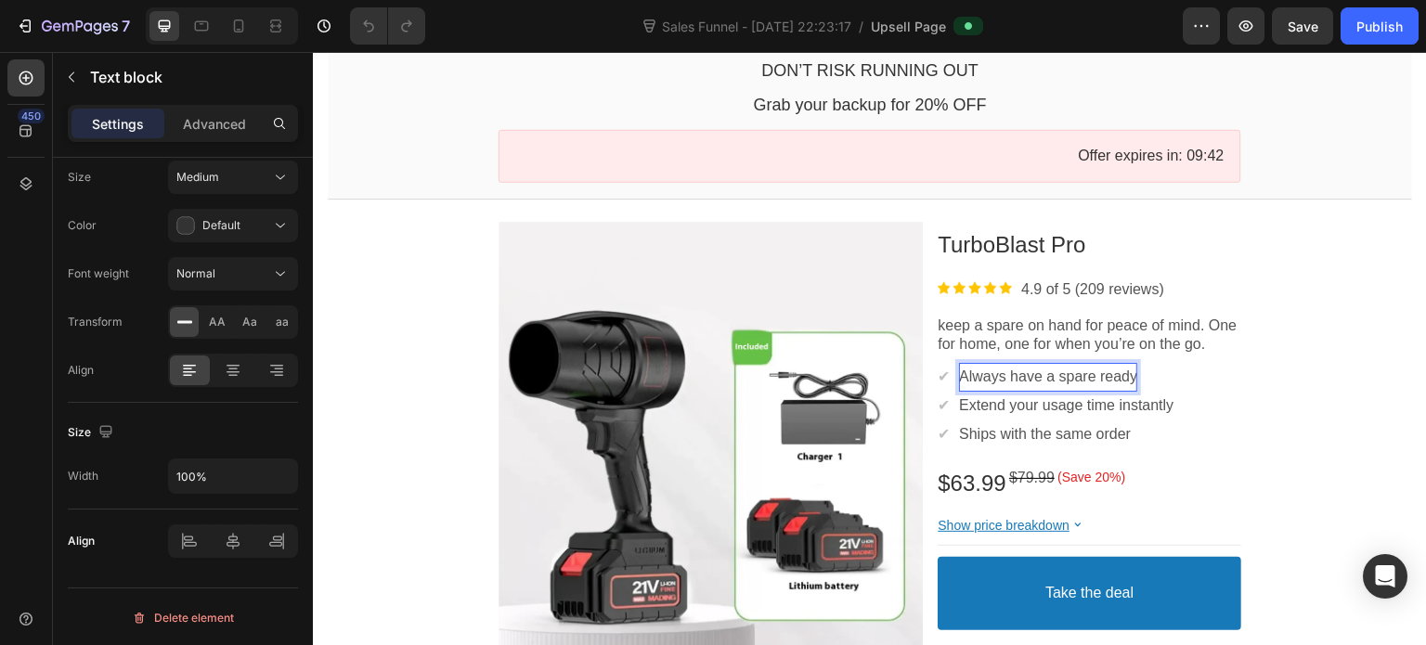
click at [1089, 375] on p "Always have a spare ready" at bounding box center [1048, 378] width 178 height 20
click at [1079, 380] on p "Always have a bavkup ready" at bounding box center [1053, 378] width 189 height 20
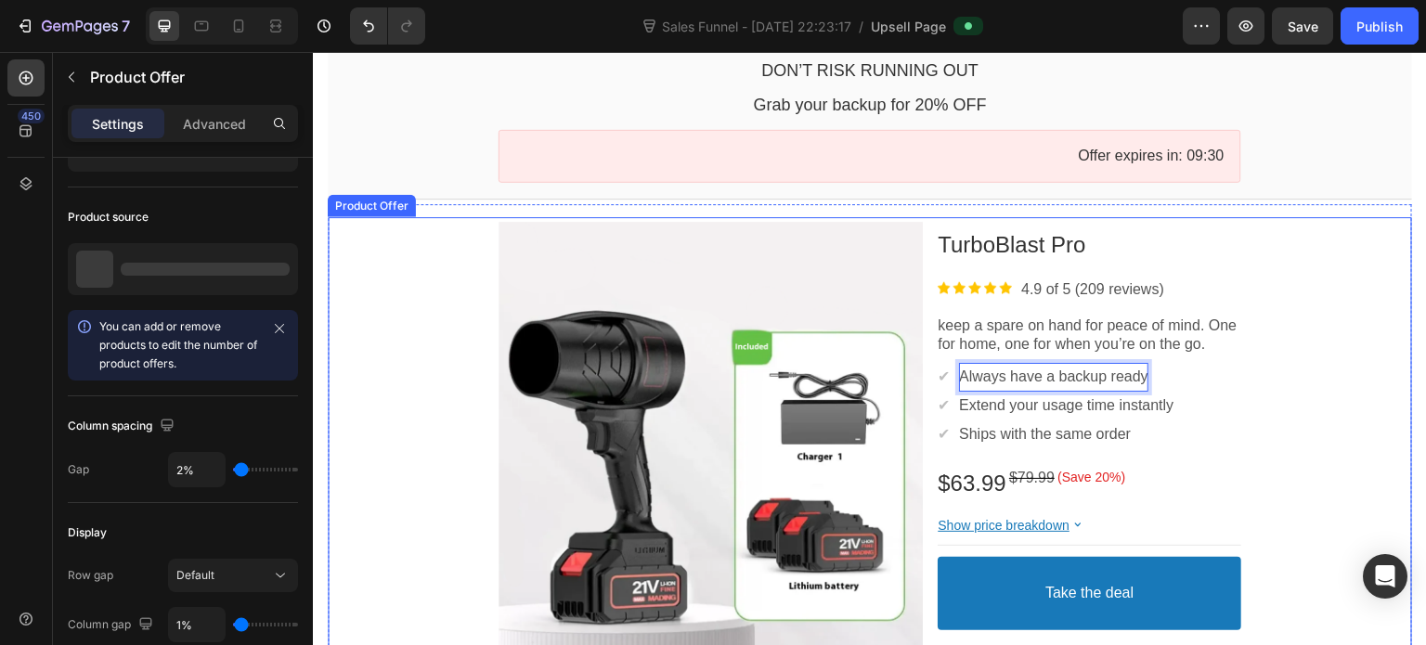
click at [1296, 371] on div "Product Images TurboBlast Pro Product Title Image 4.9 of 5 (209 reviews) Text b…" at bounding box center [870, 474] width 1085 height 514
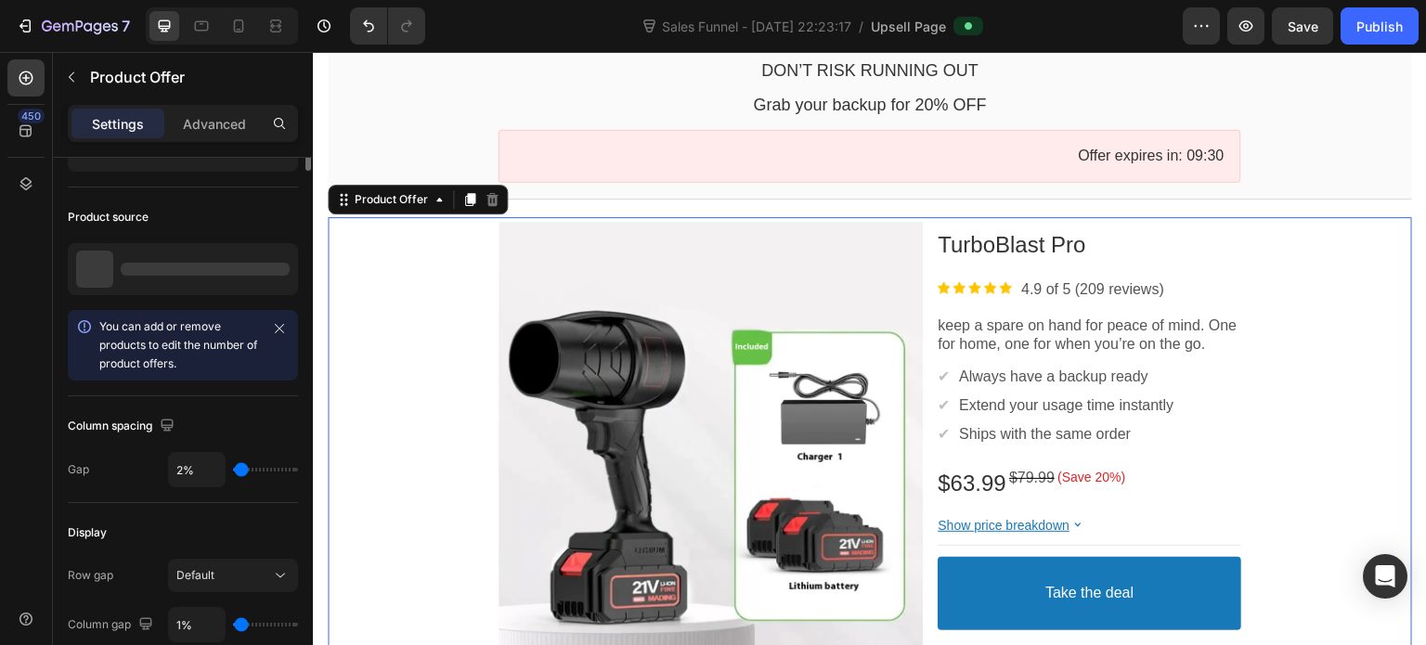
scroll to position [0, 0]
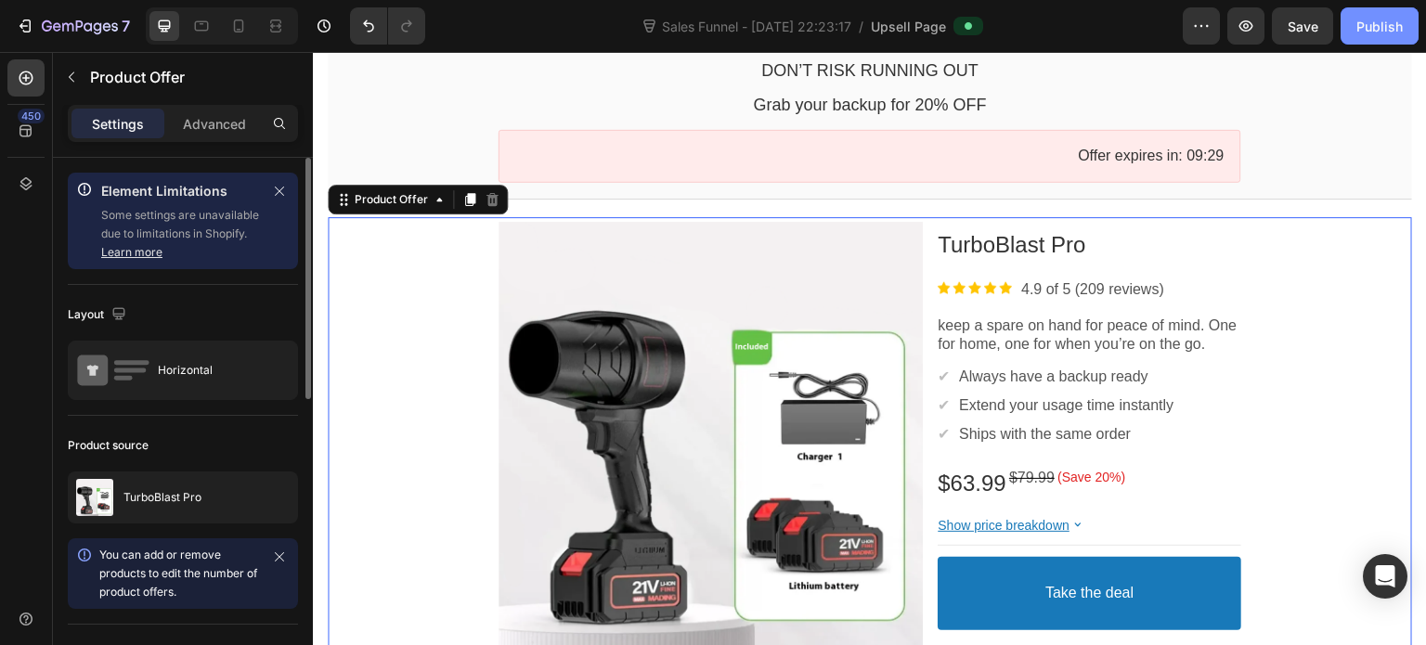
click at [1378, 18] on div "Publish" at bounding box center [1380, 27] width 46 height 20
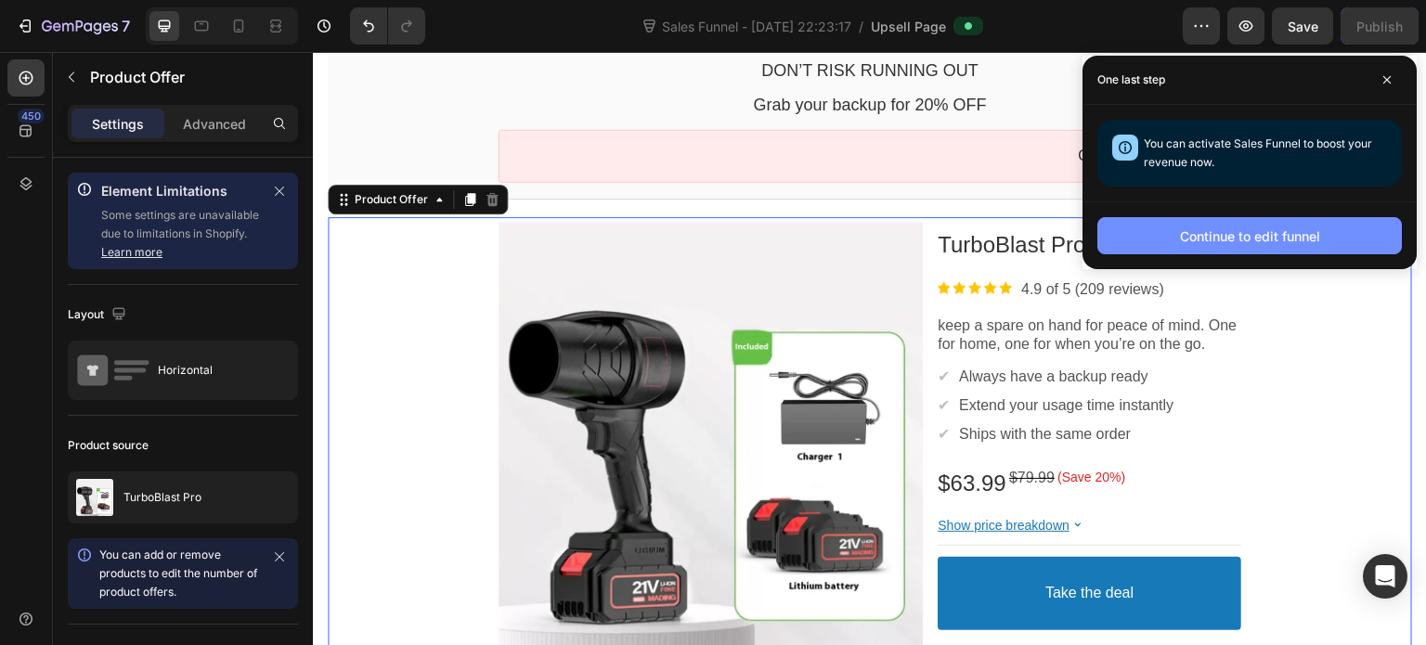
click at [1330, 232] on button "Continue to edit funnel" at bounding box center [1250, 235] width 305 height 37
